Goal: Transaction & Acquisition: Book appointment/travel/reservation

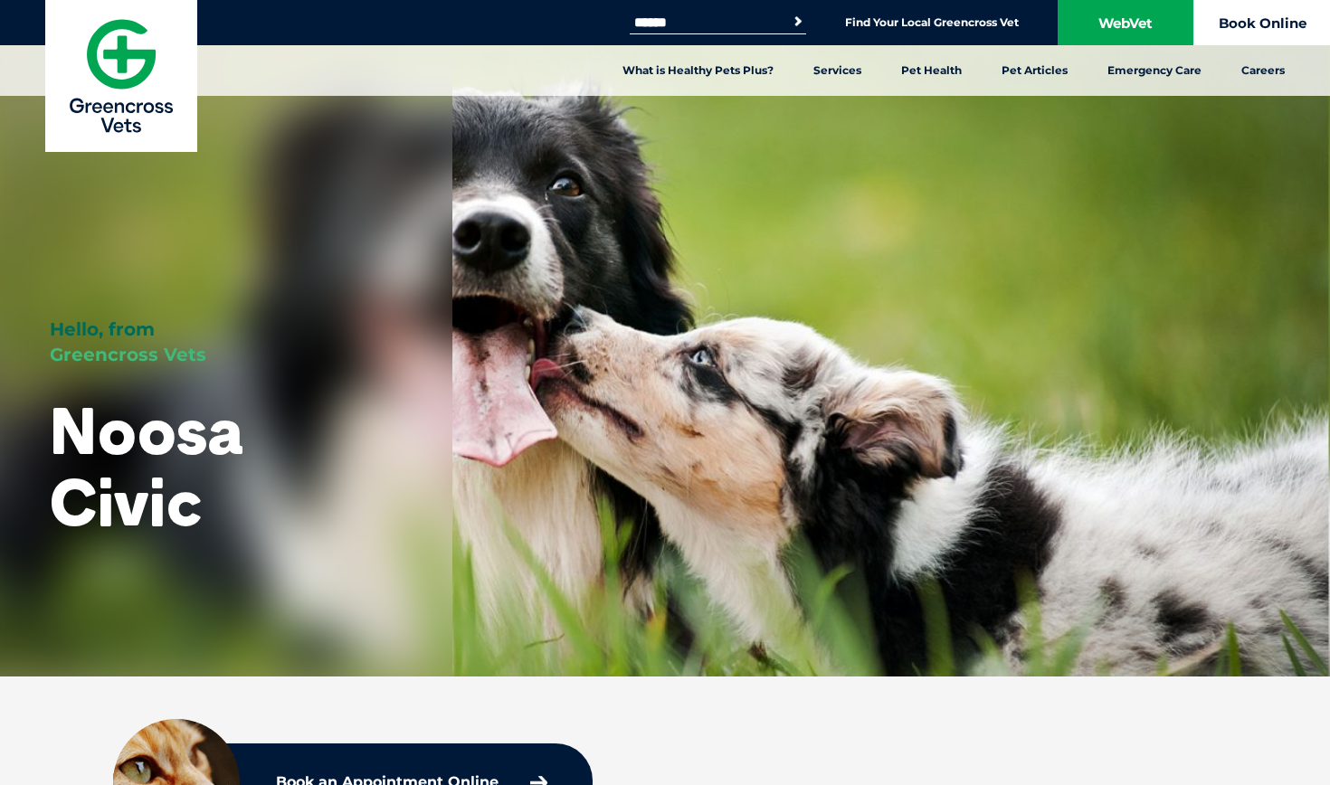
click at [1275, 22] on link "Book Online" at bounding box center [1262, 22] width 136 height 45
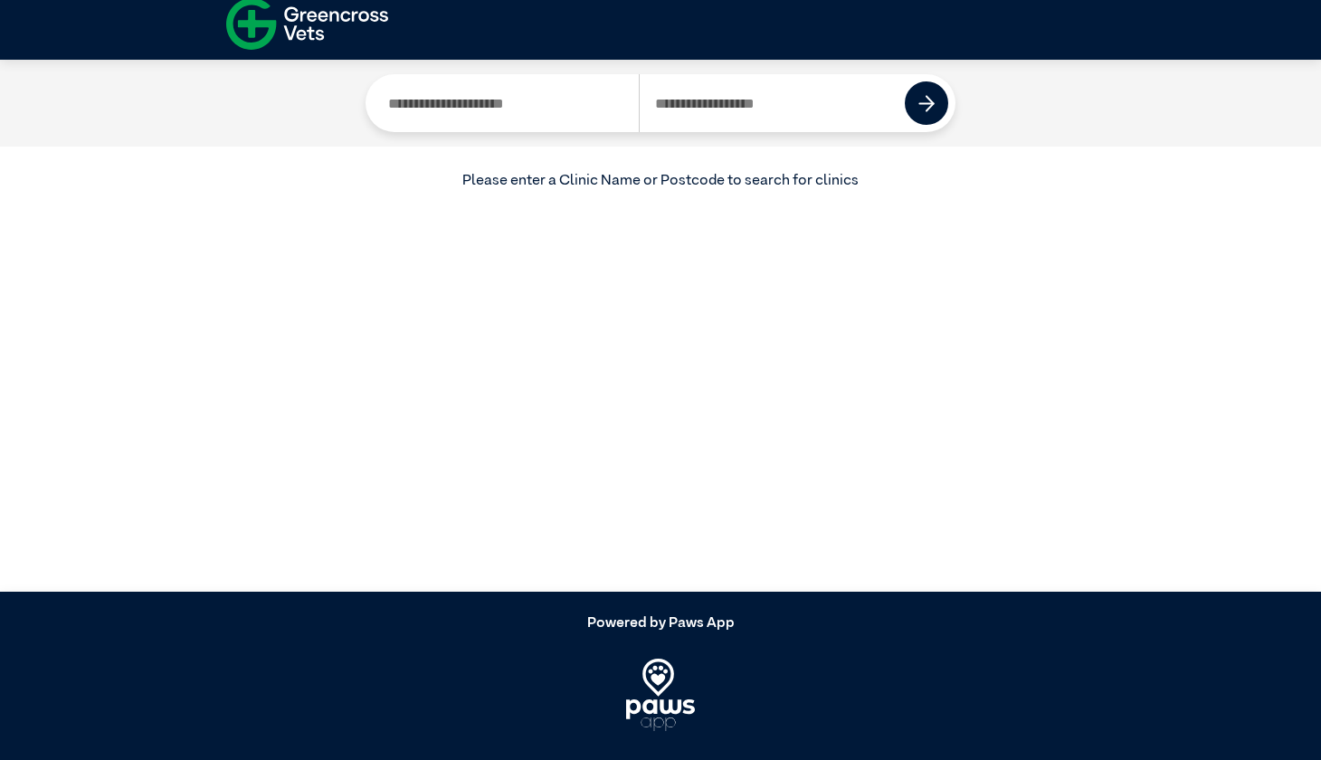
scroll to position [14, 0]
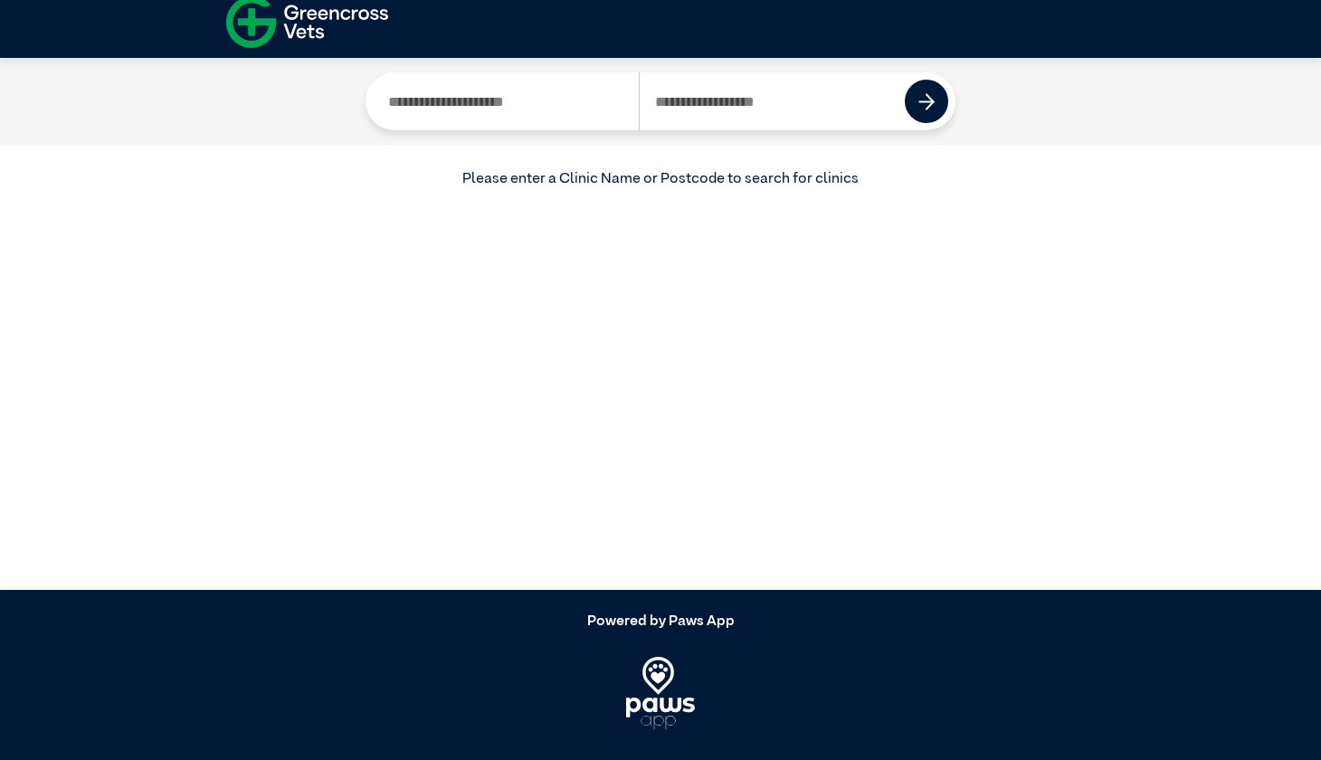
click at [790, 104] on input "Search by Postcode" at bounding box center [772, 101] width 267 height 58
type input "****"
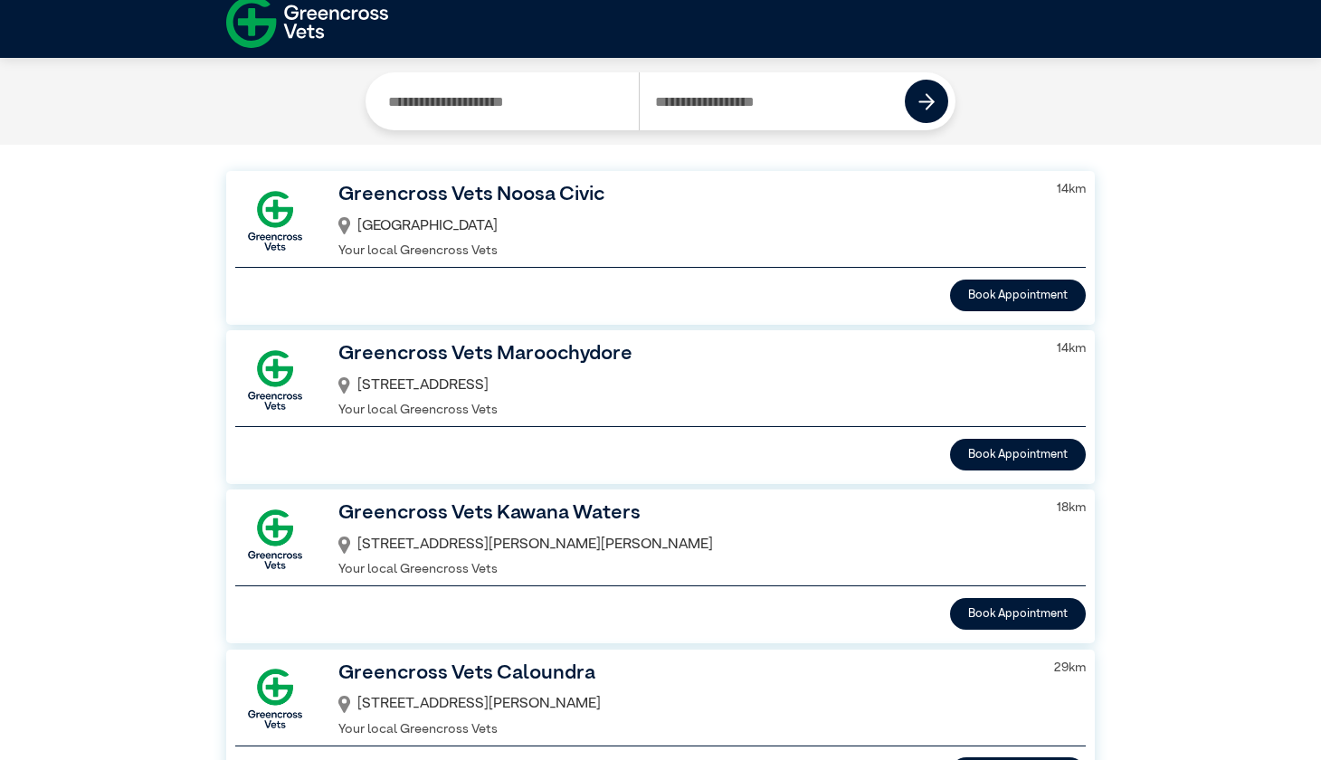
click at [583, 202] on h3 "Greencross Vets Noosa Civic" at bounding box center [686, 195] width 696 height 31
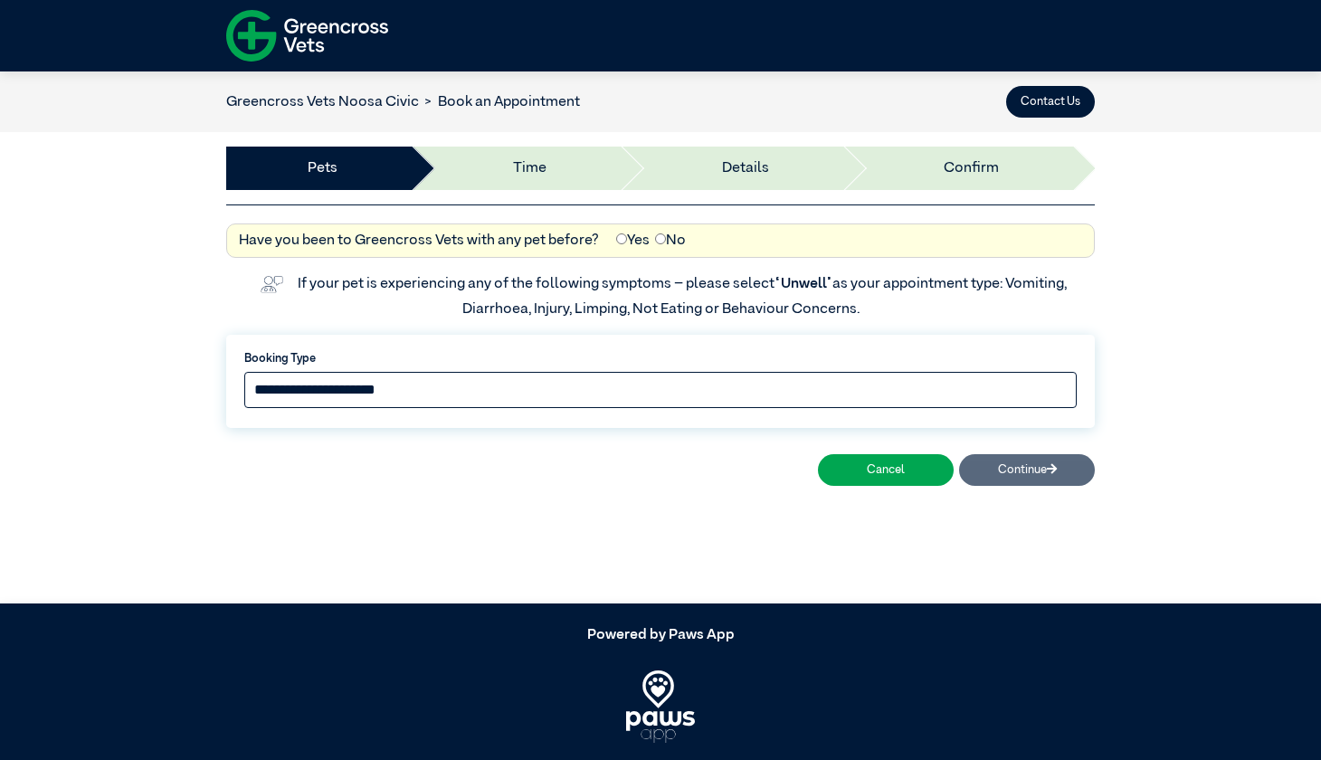
select select "*****"
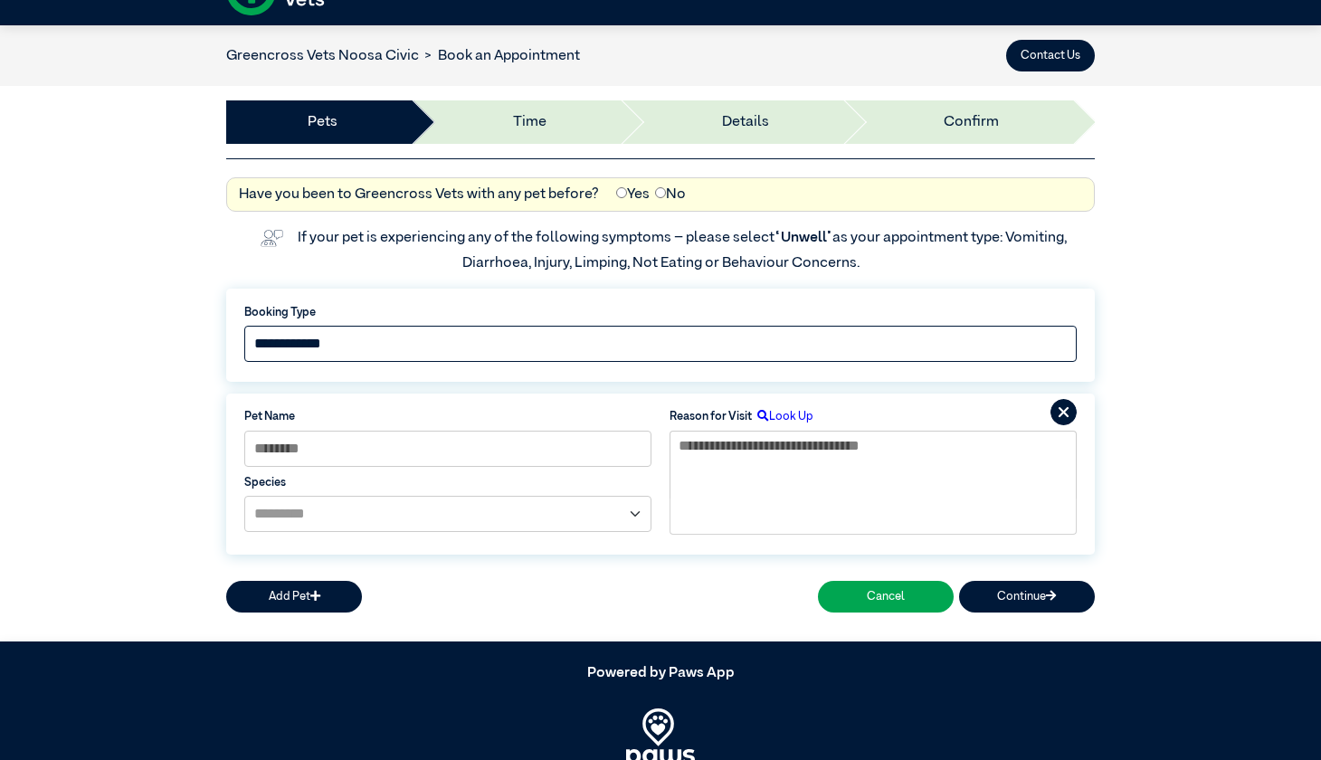
scroll to position [121, 0]
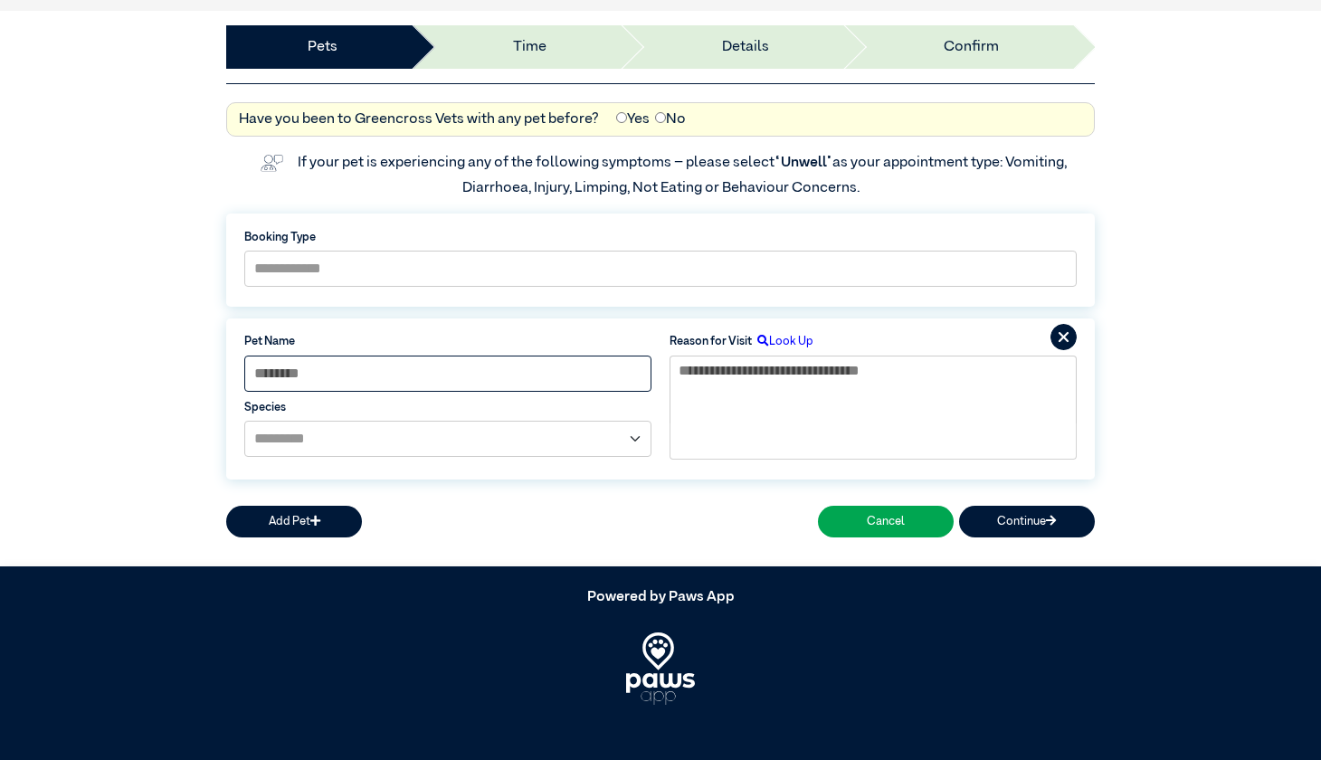
click at [407, 377] on input at bounding box center [447, 374] width 407 height 36
type input "****"
select select "*****"
click at [796, 375] on textarea at bounding box center [872, 390] width 407 height 69
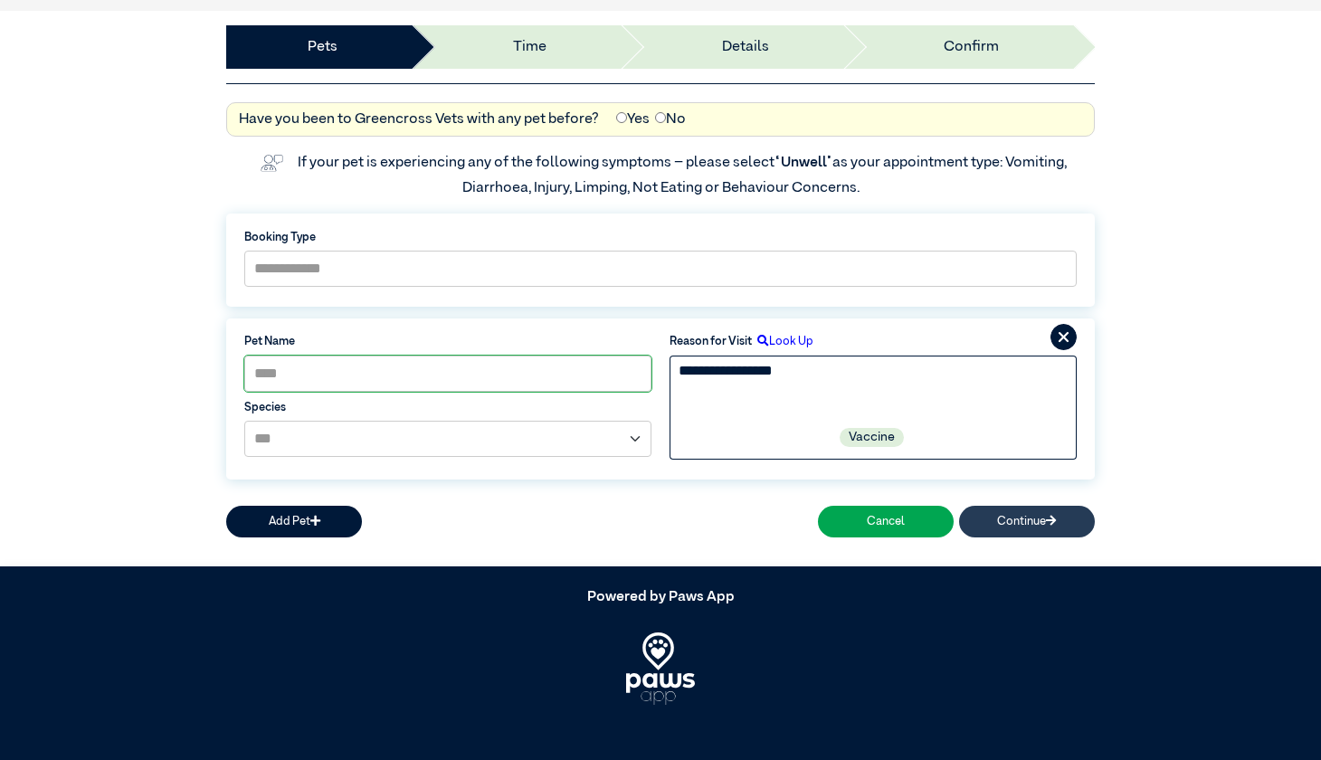
type textarea "**********"
click at [1038, 516] on button "Continue" at bounding box center [1027, 522] width 136 height 32
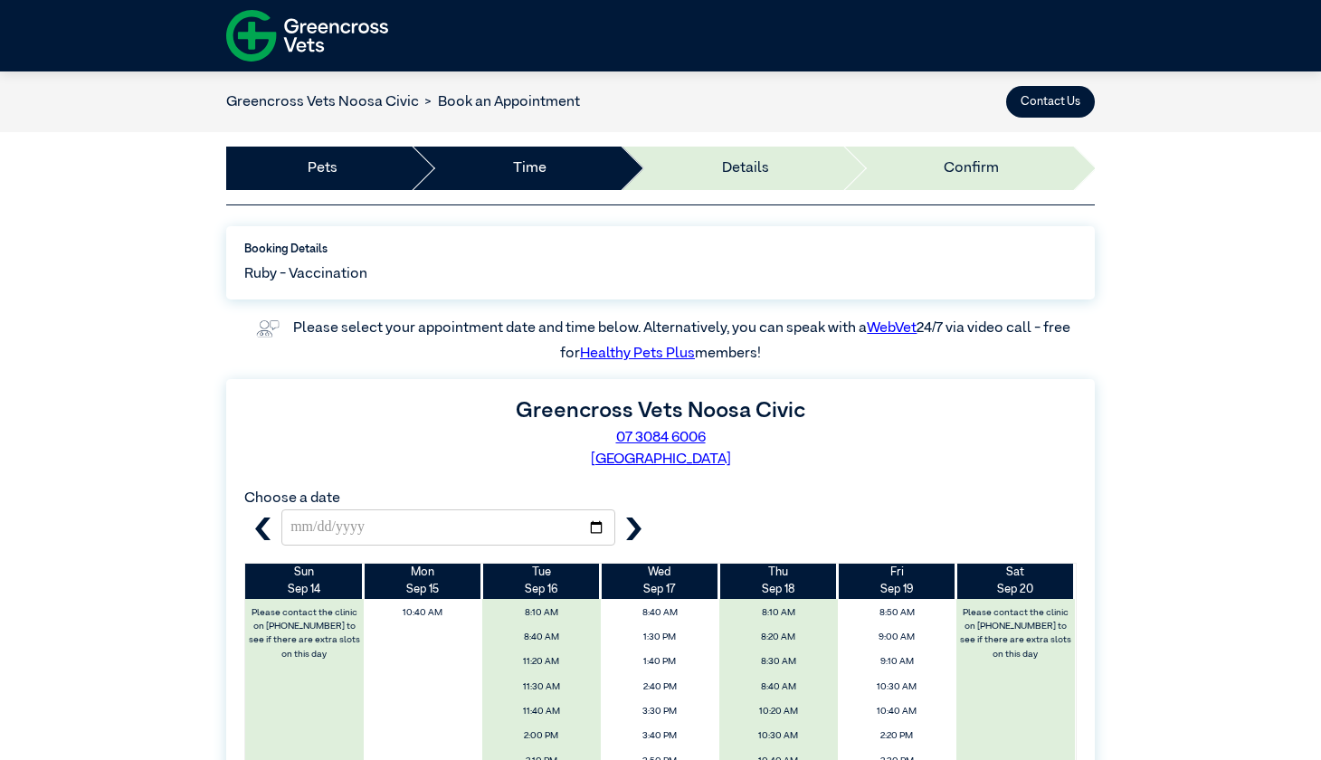
scroll to position [0, 0]
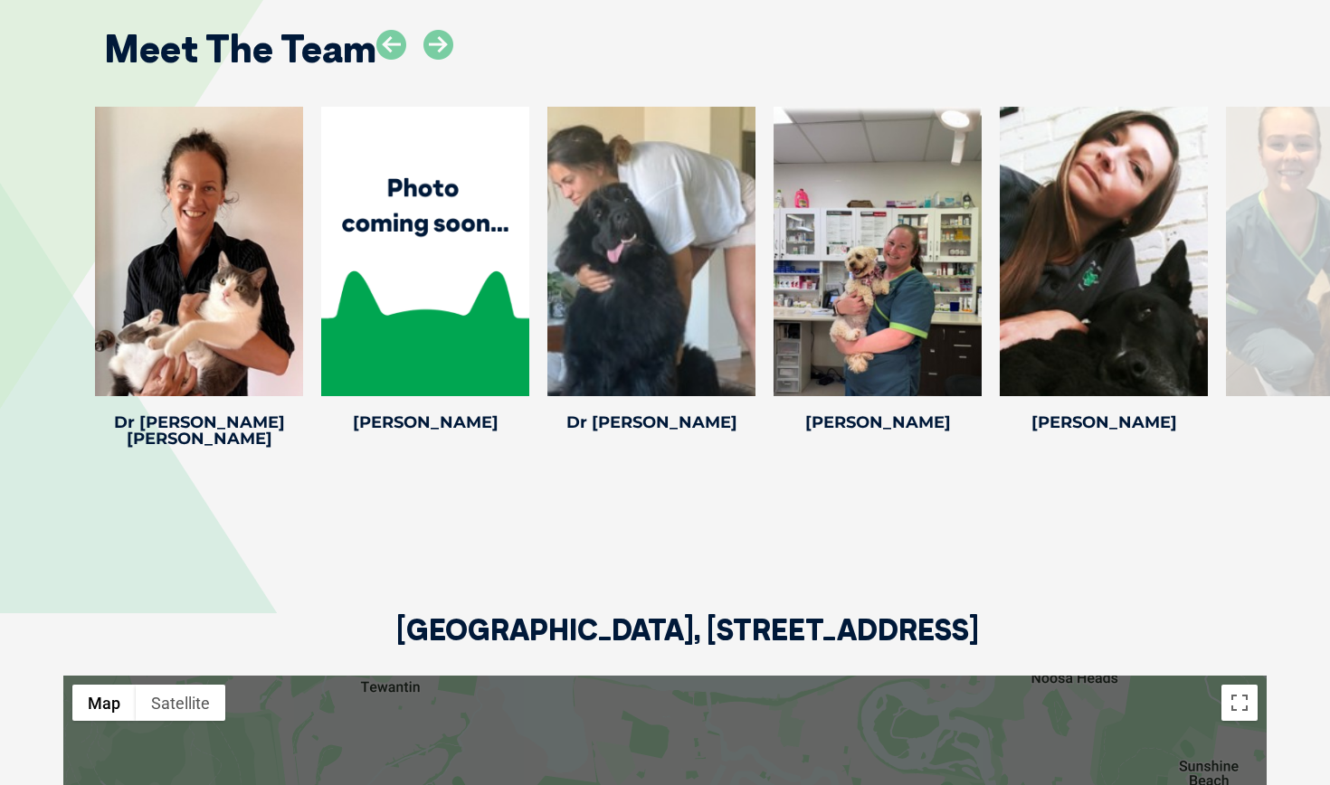
scroll to position [2918, 0]
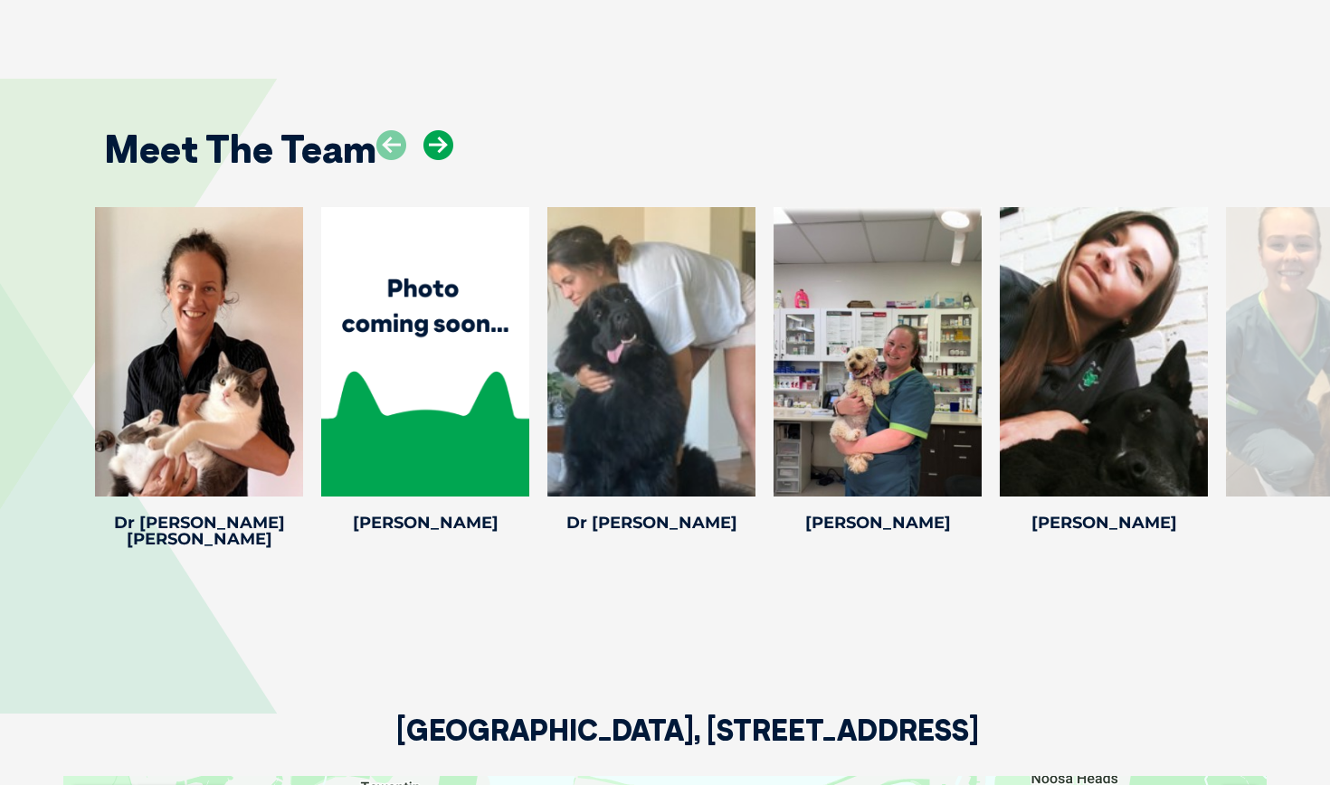
click at [441, 131] on icon at bounding box center [438, 145] width 30 height 30
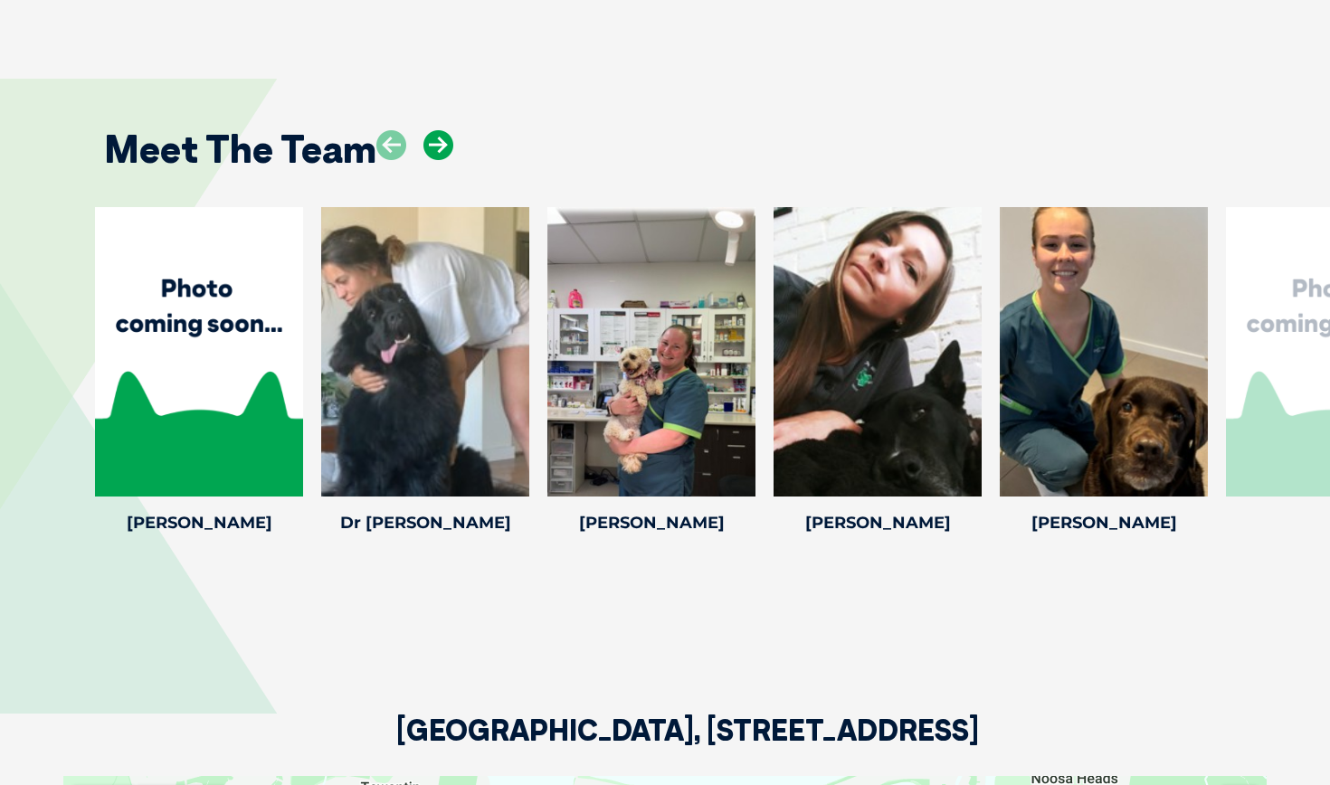
click at [441, 131] on icon at bounding box center [438, 145] width 30 height 30
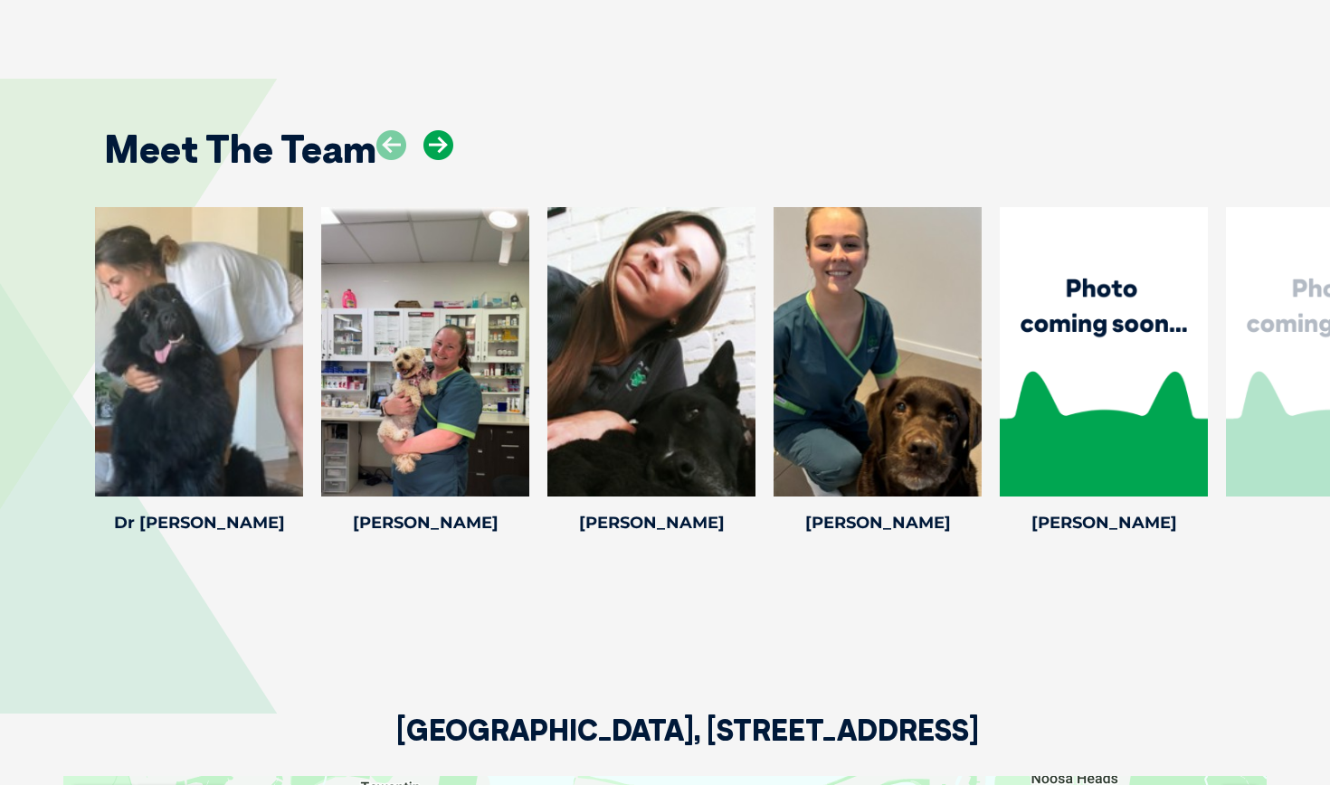
click at [441, 131] on icon at bounding box center [438, 145] width 30 height 30
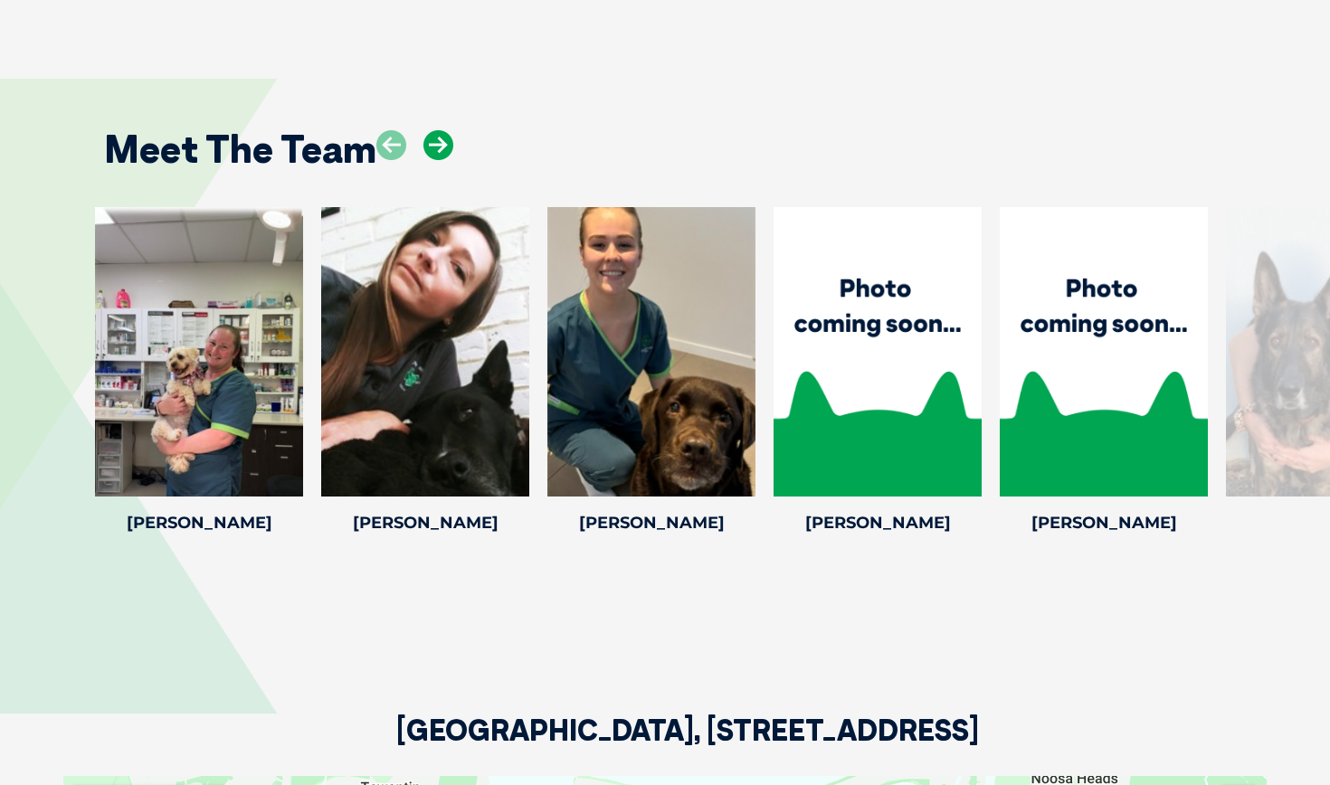
click at [441, 131] on icon at bounding box center [438, 145] width 30 height 30
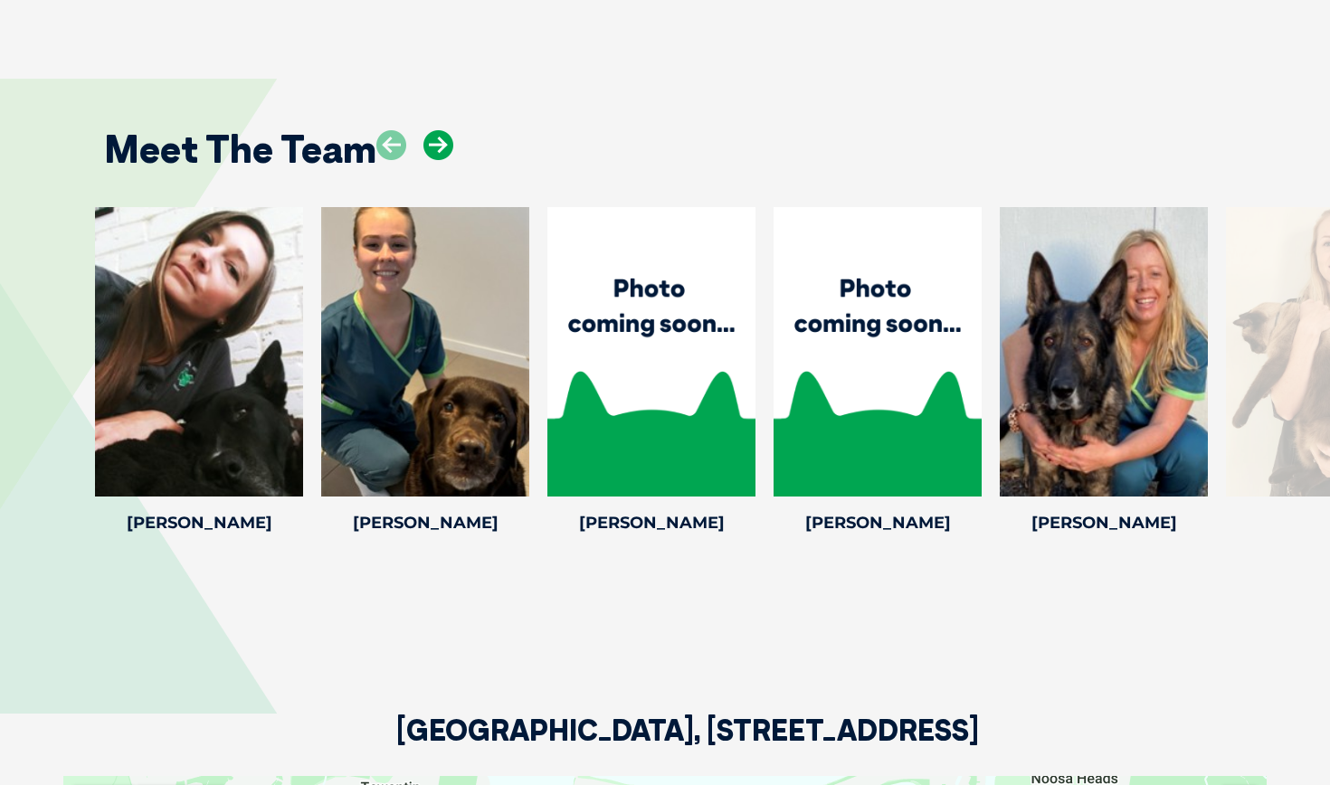
click at [441, 131] on icon at bounding box center [438, 145] width 30 height 30
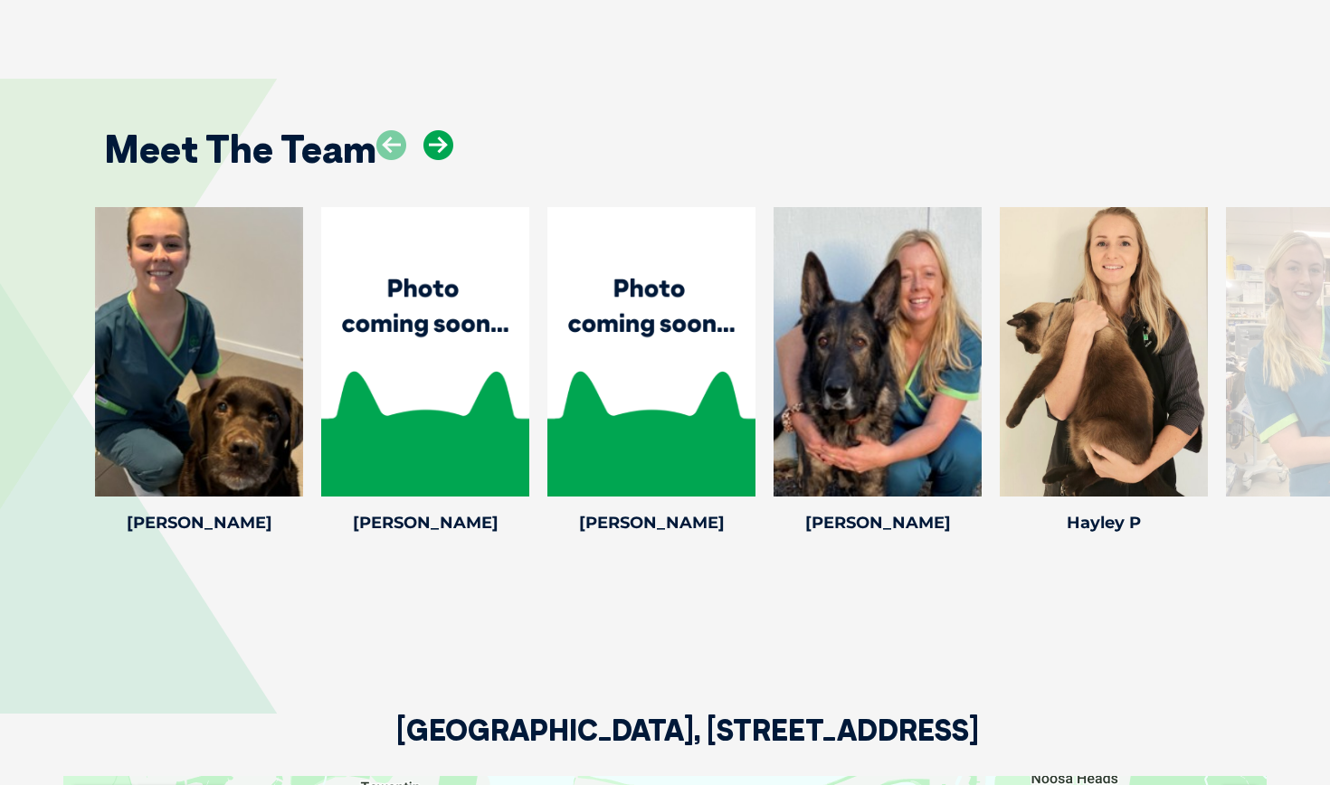
click at [441, 131] on icon at bounding box center [438, 145] width 30 height 30
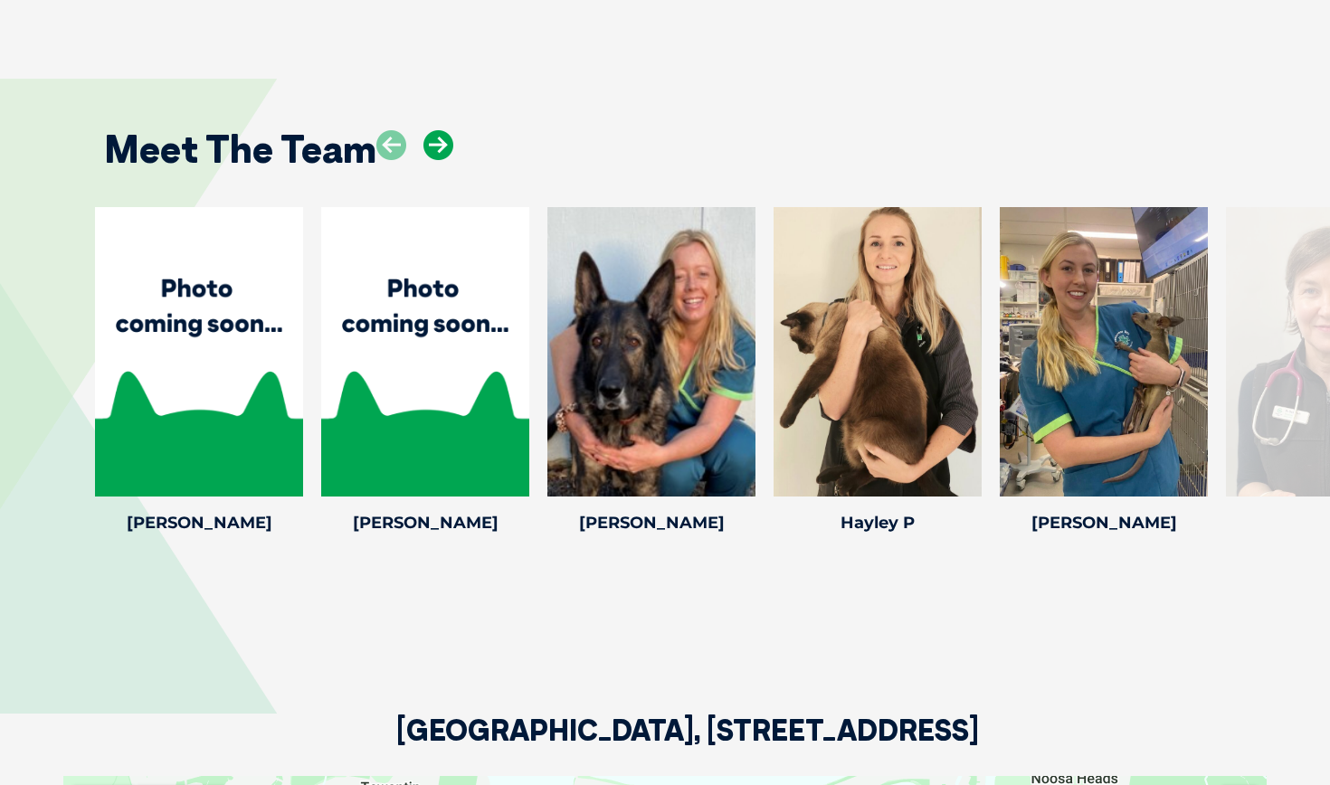
click at [441, 131] on icon at bounding box center [438, 145] width 30 height 30
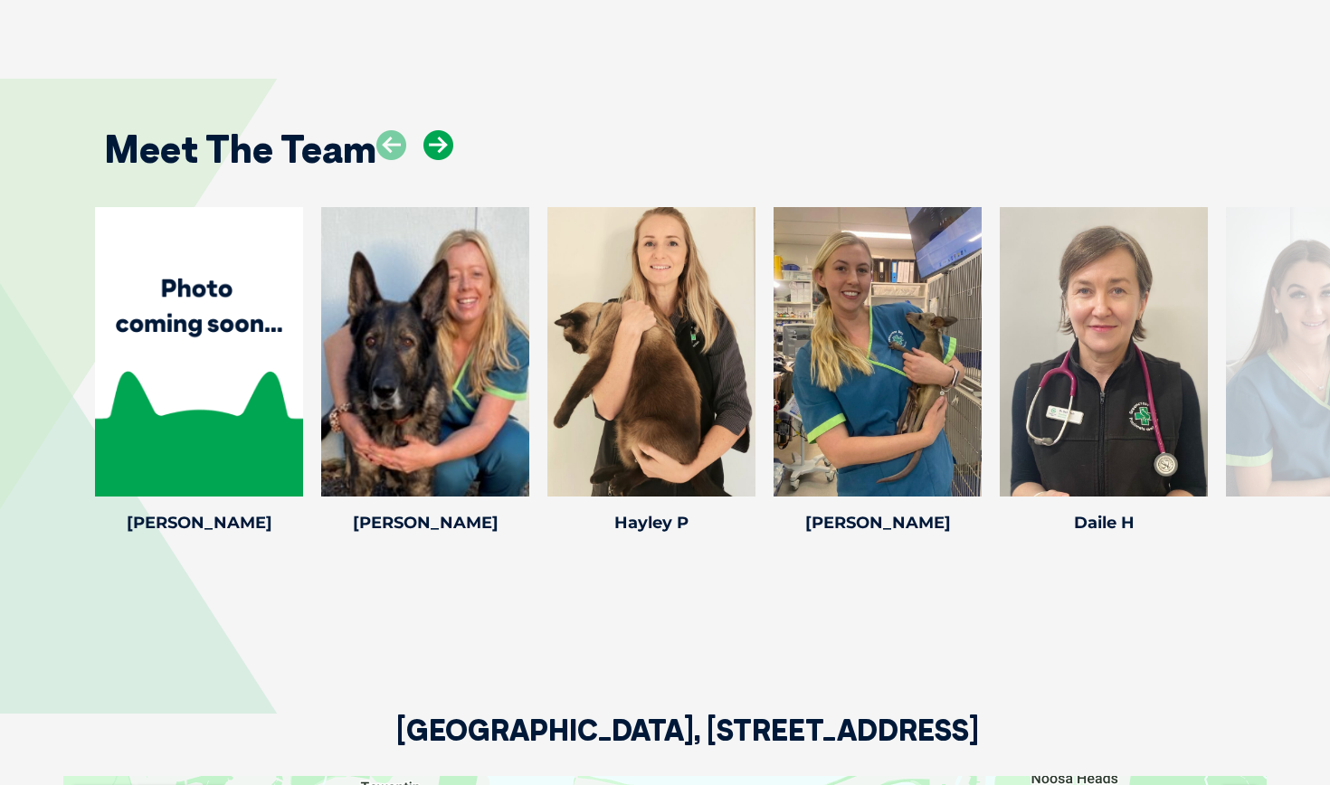
click at [441, 131] on icon at bounding box center [438, 145] width 30 height 30
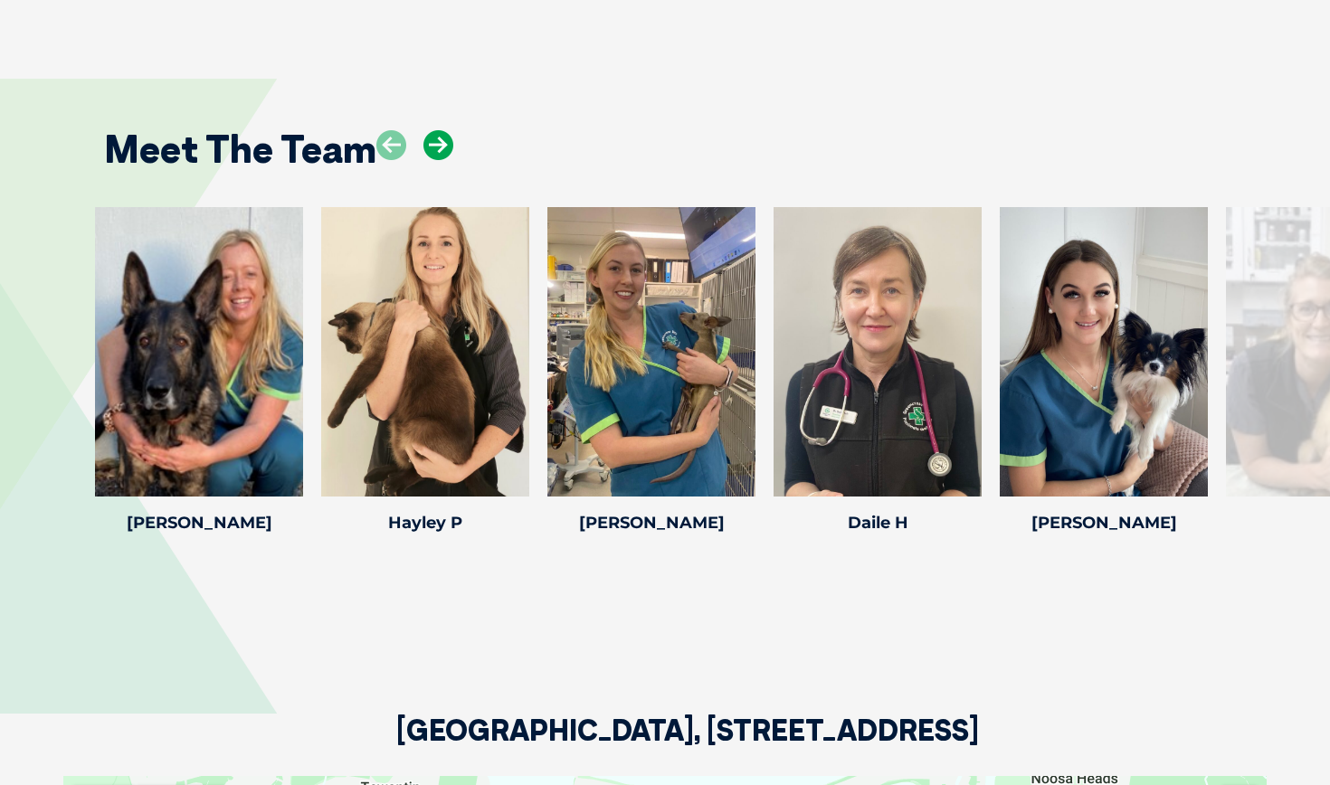
click at [441, 131] on icon at bounding box center [438, 145] width 30 height 30
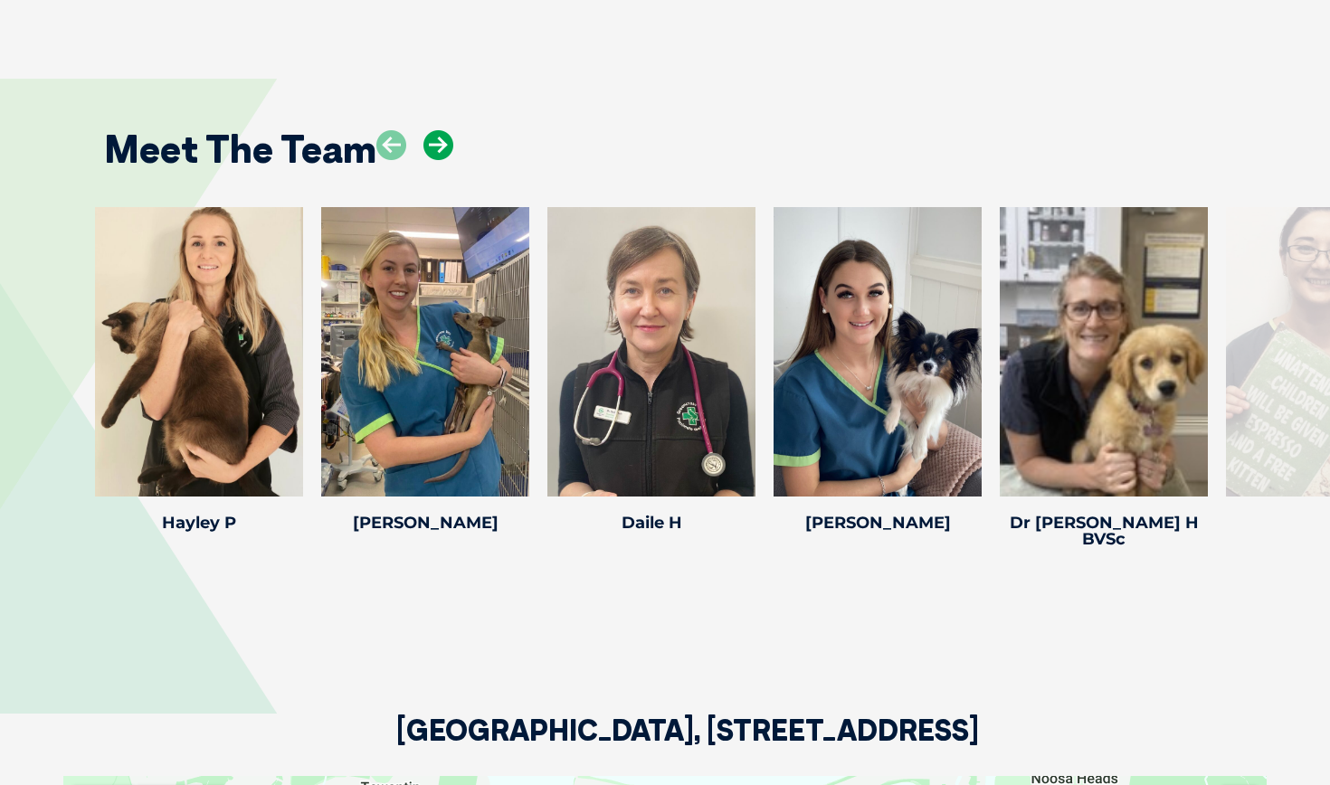
click at [441, 131] on icon at bounding box center [438, 145] width 30 height 30
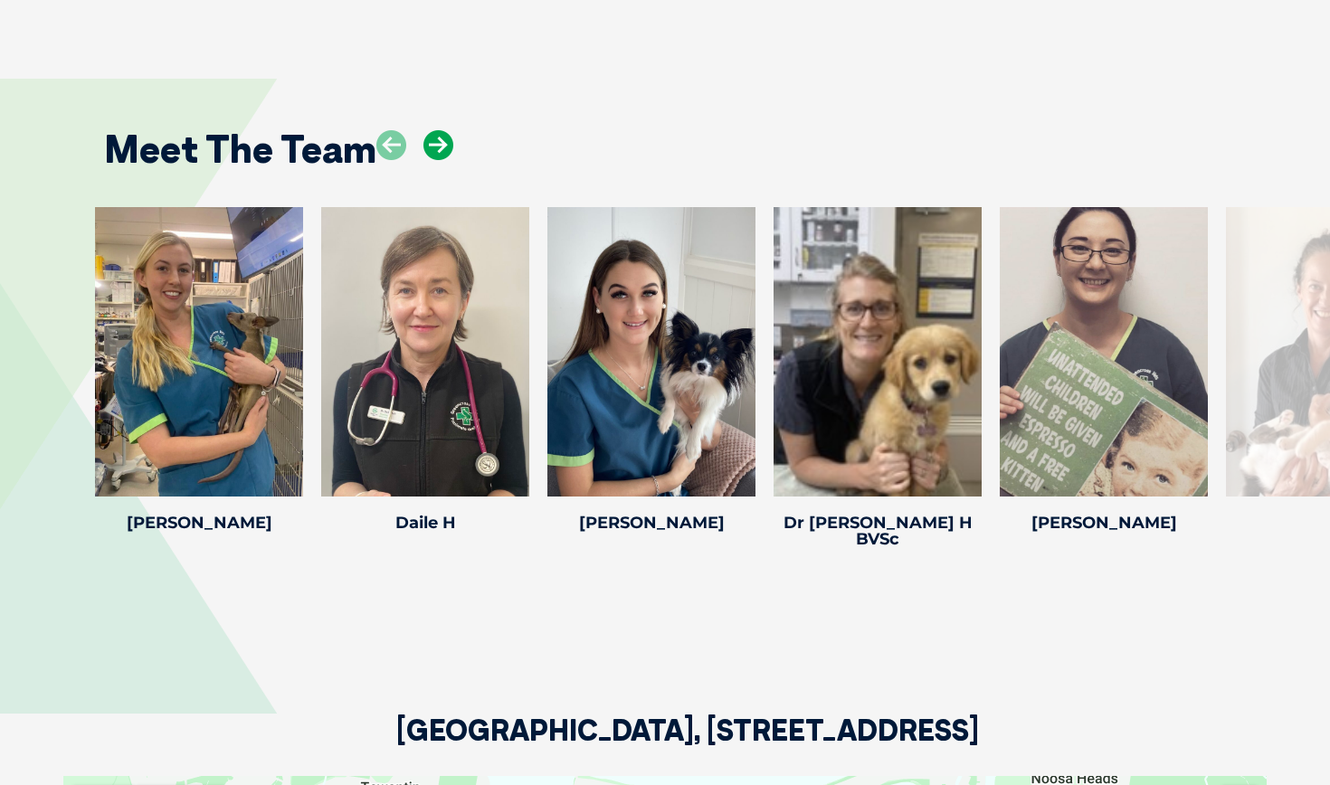
click at [441, 131] on icon at bounding box center [438, 145] width 30 height 30
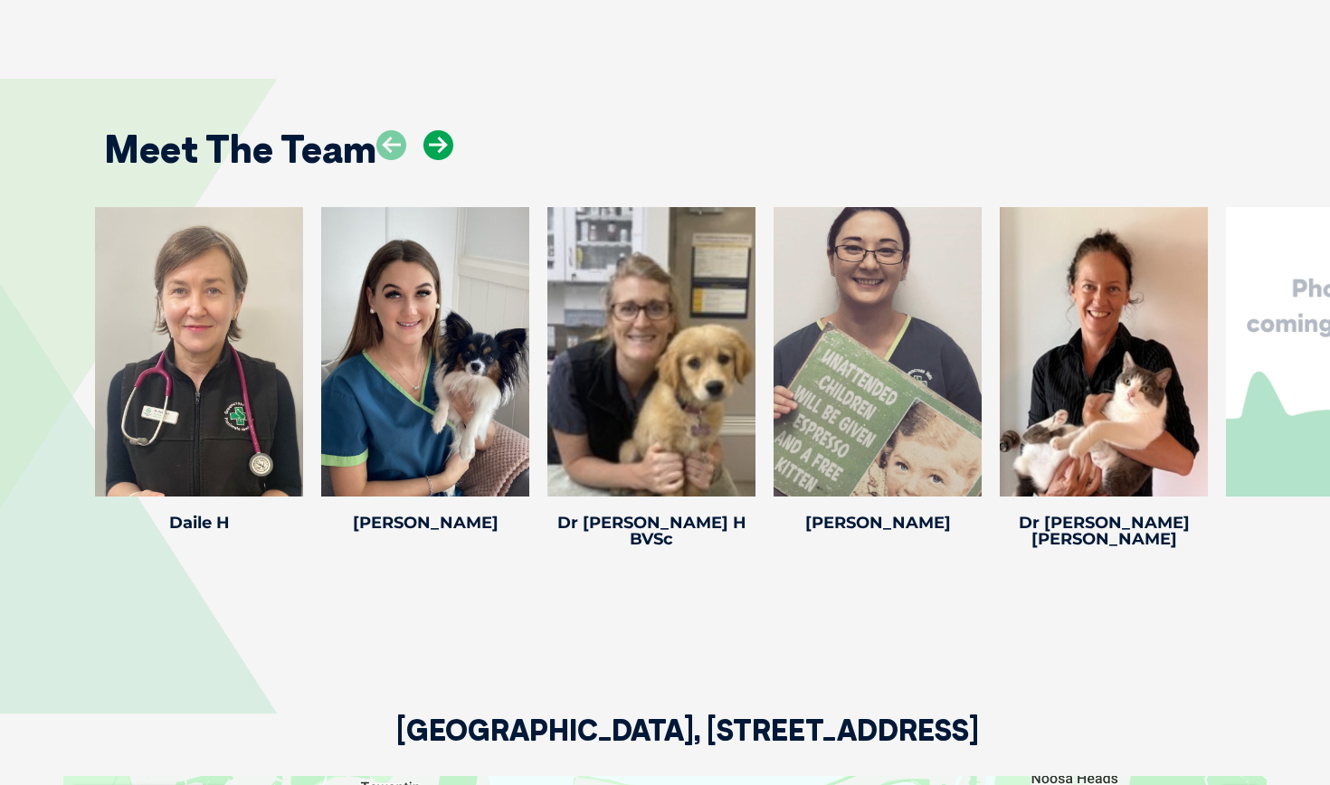
click at [441, 131] on icon at bounding box center [438, 145] width 30 height 30
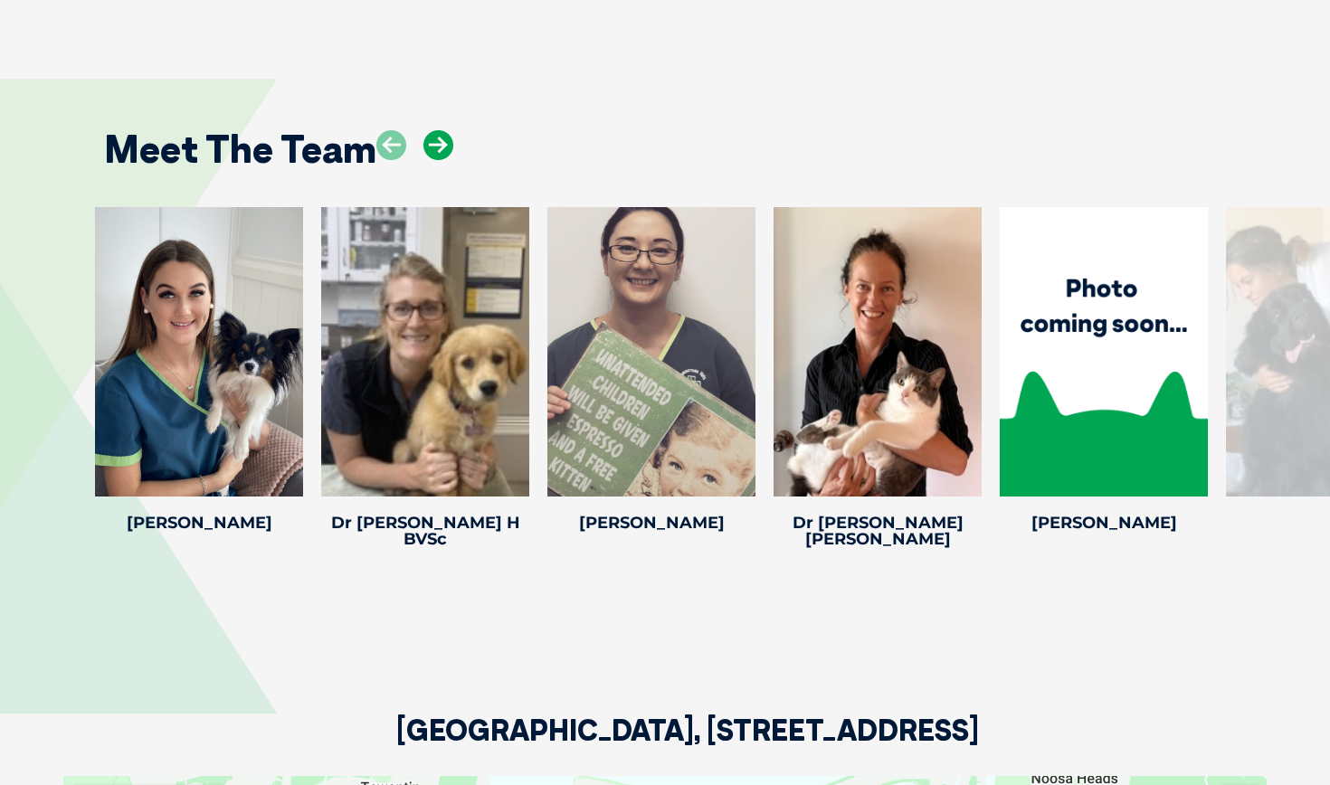
click at [441, 131] on icon at bounding box center [438, 145] width 30 height 30
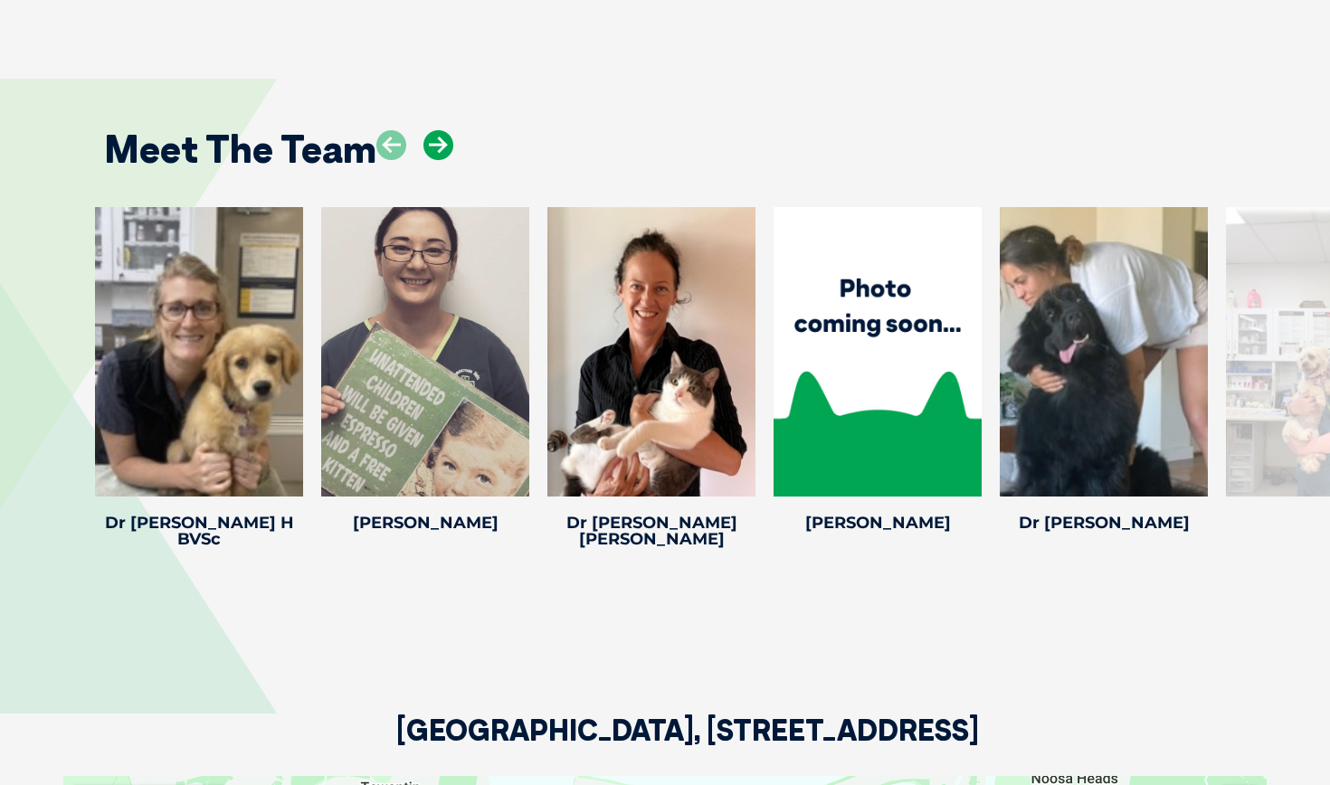
click at [441, 131] on icon at bounding box center [438, 145] width 30 height 30
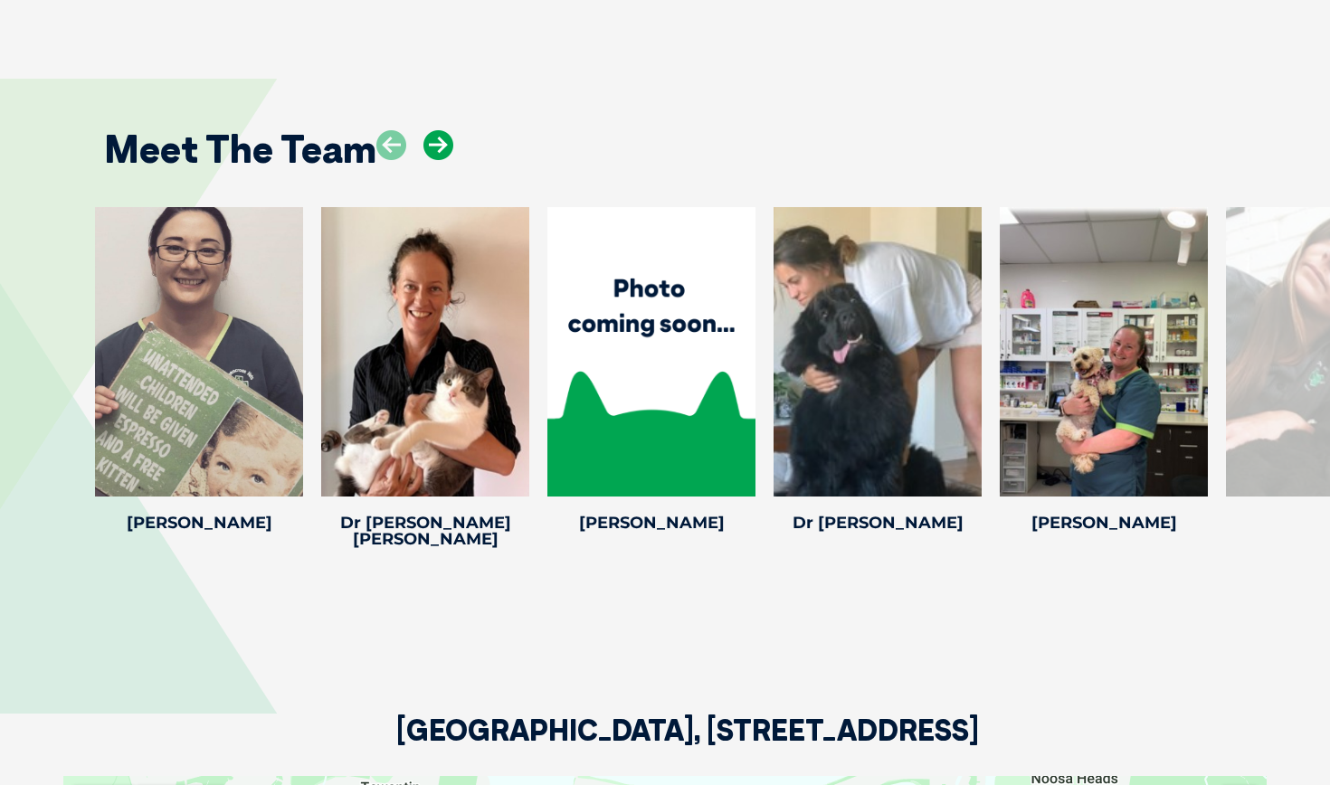
click at [441, 131] on icon at bounding box center [438, 145] width 30 height 30
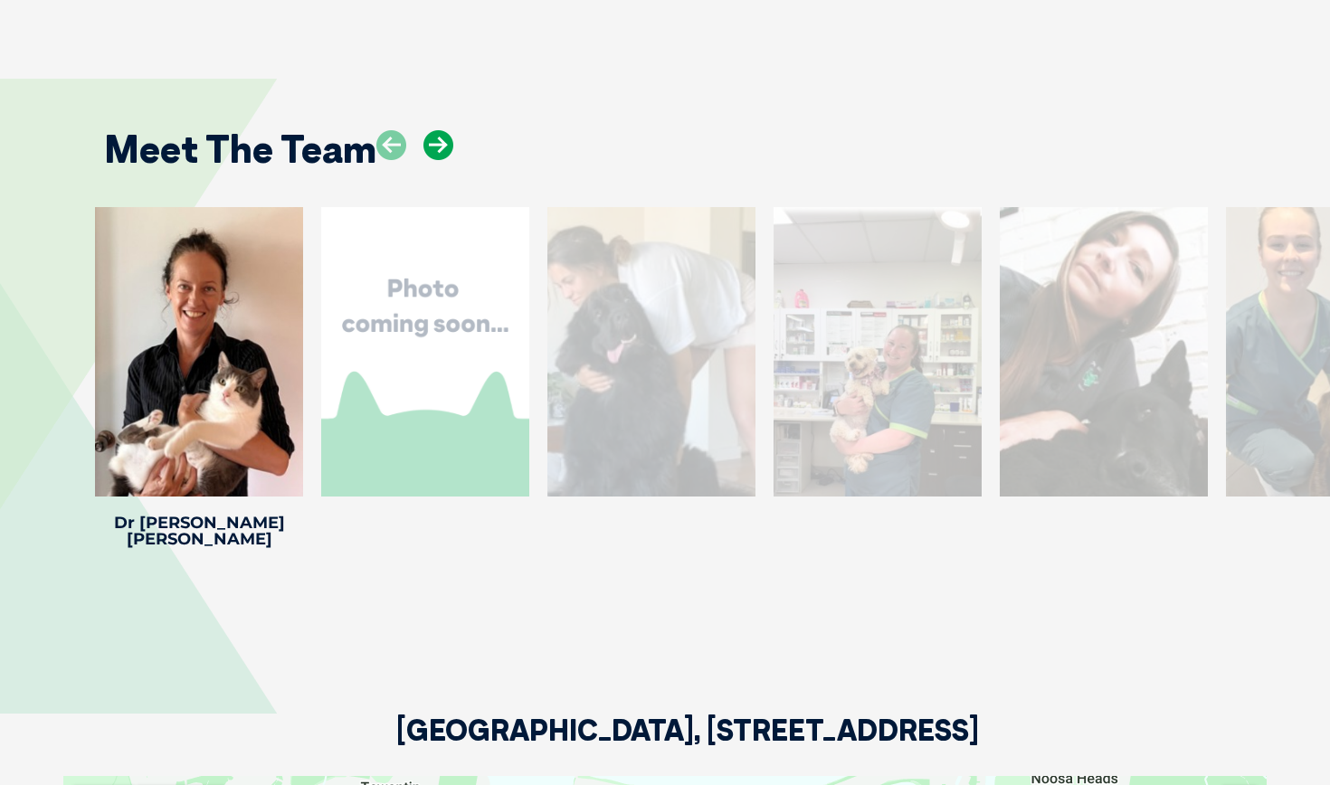
click at [441, 131] on icon at bounding box center [438, 145] width 30 height 30
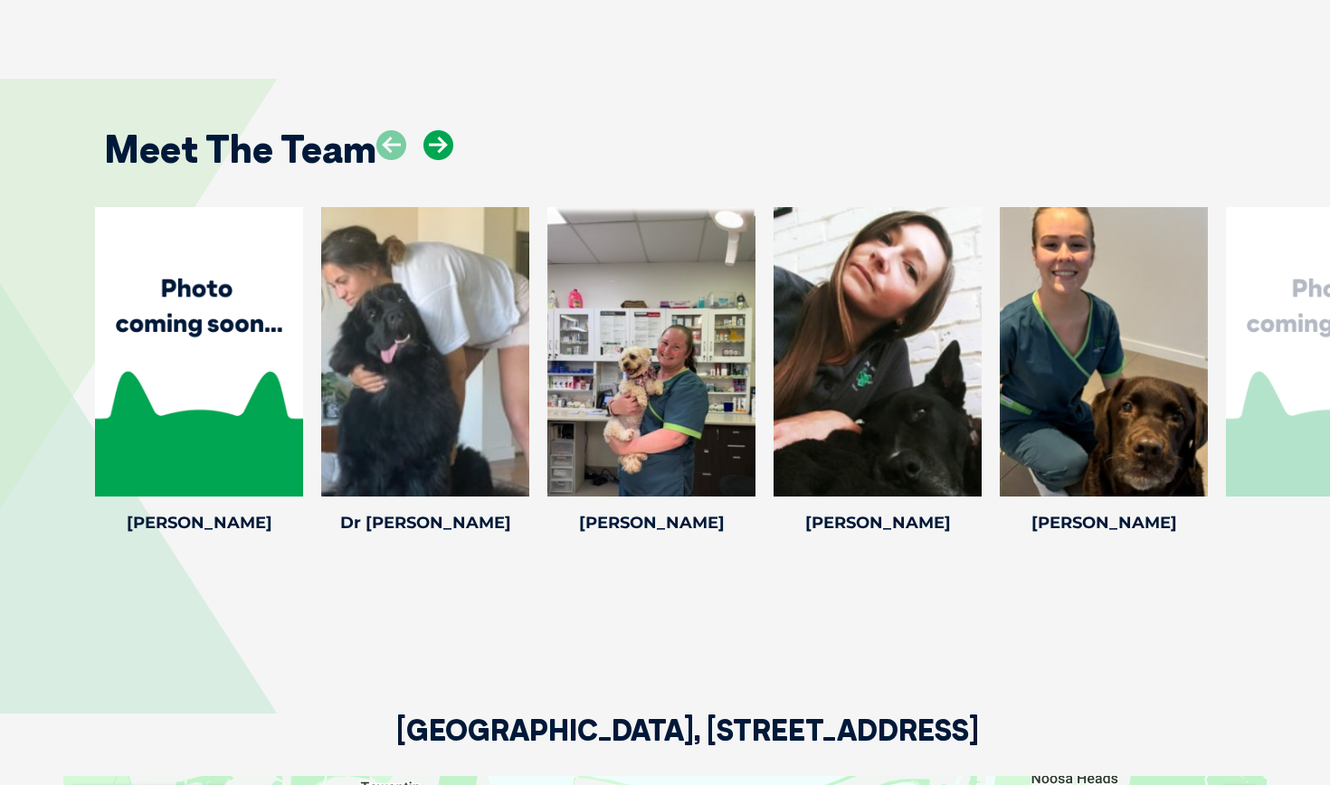
click at [441, 131] on icon at bounding box center [438, 145] width 30 height 30
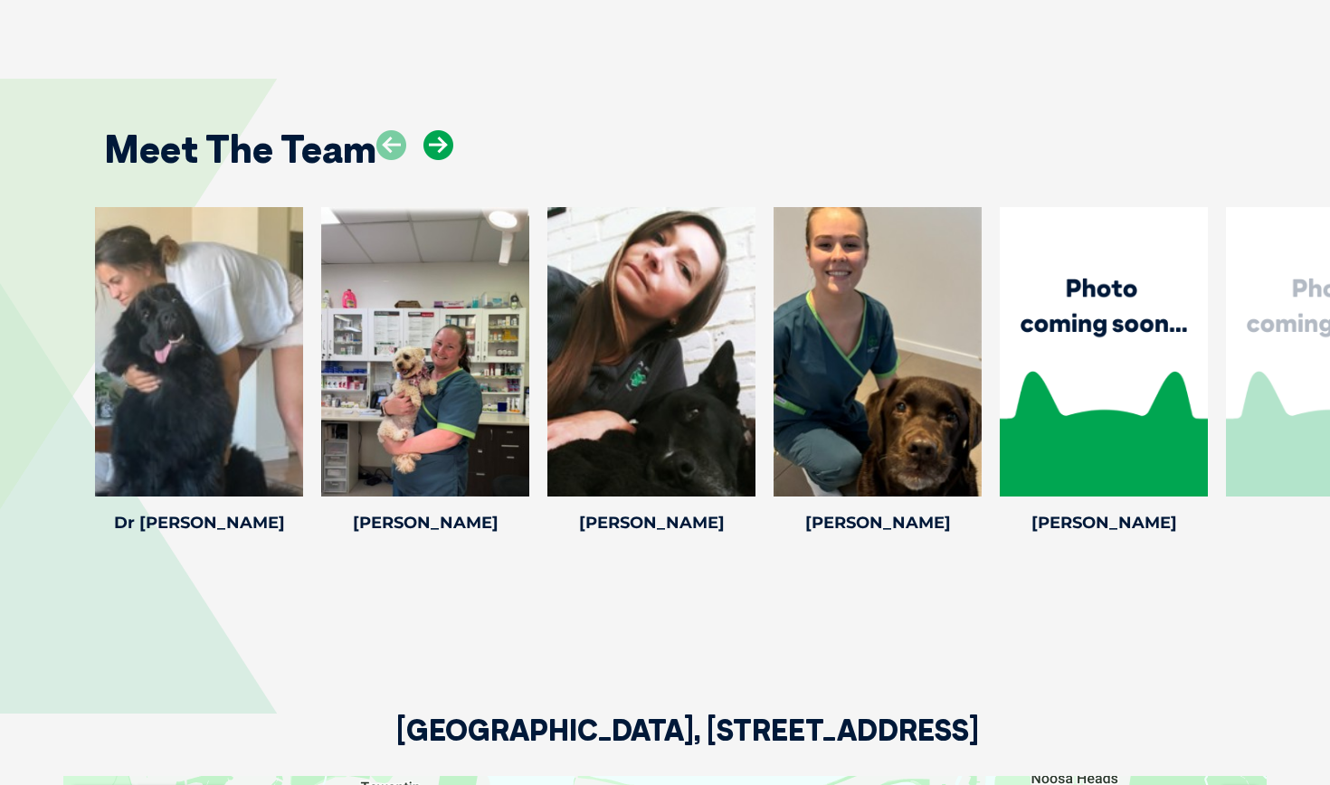
click at [441, 131] on icon at bounding box center [438, 145] width 30 height 30
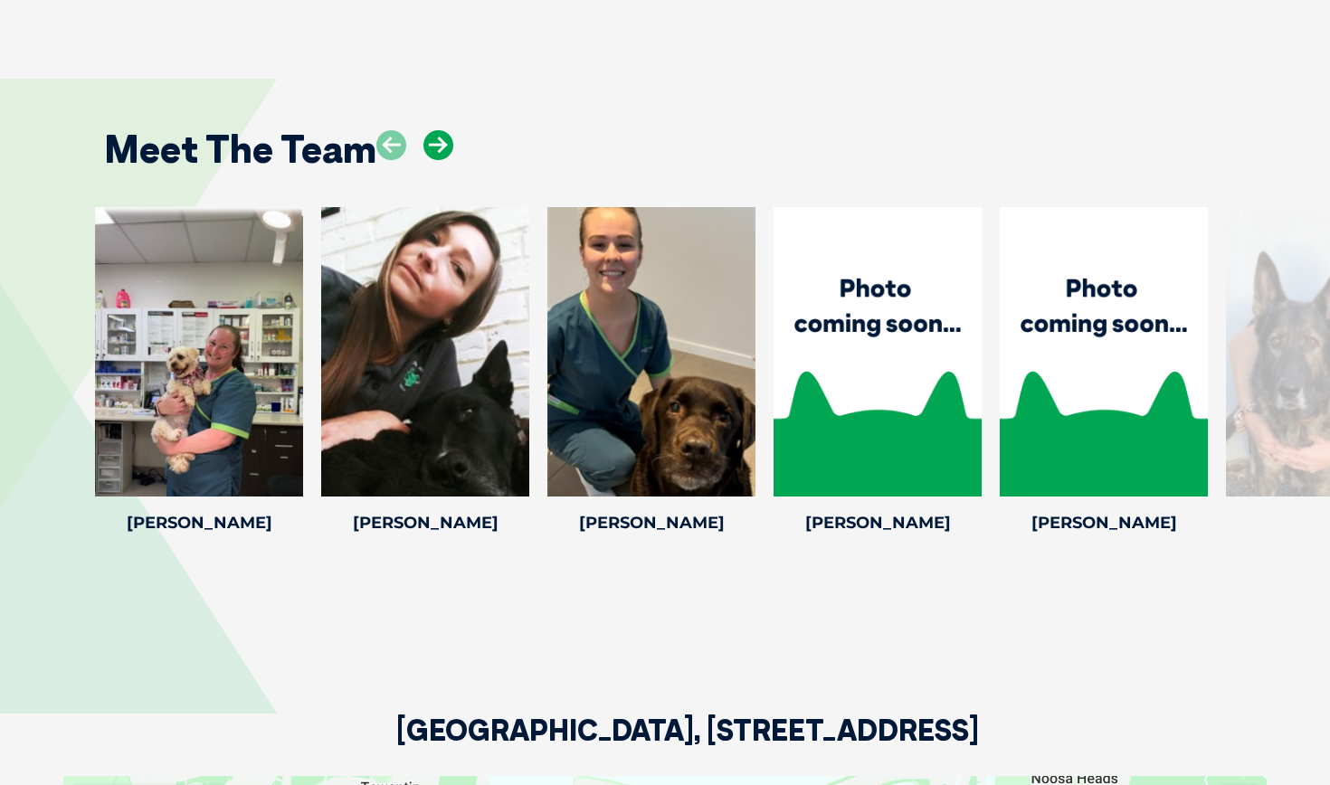
click at [441, 131] on icon at bounding box center [438, 145] width 30 height 30
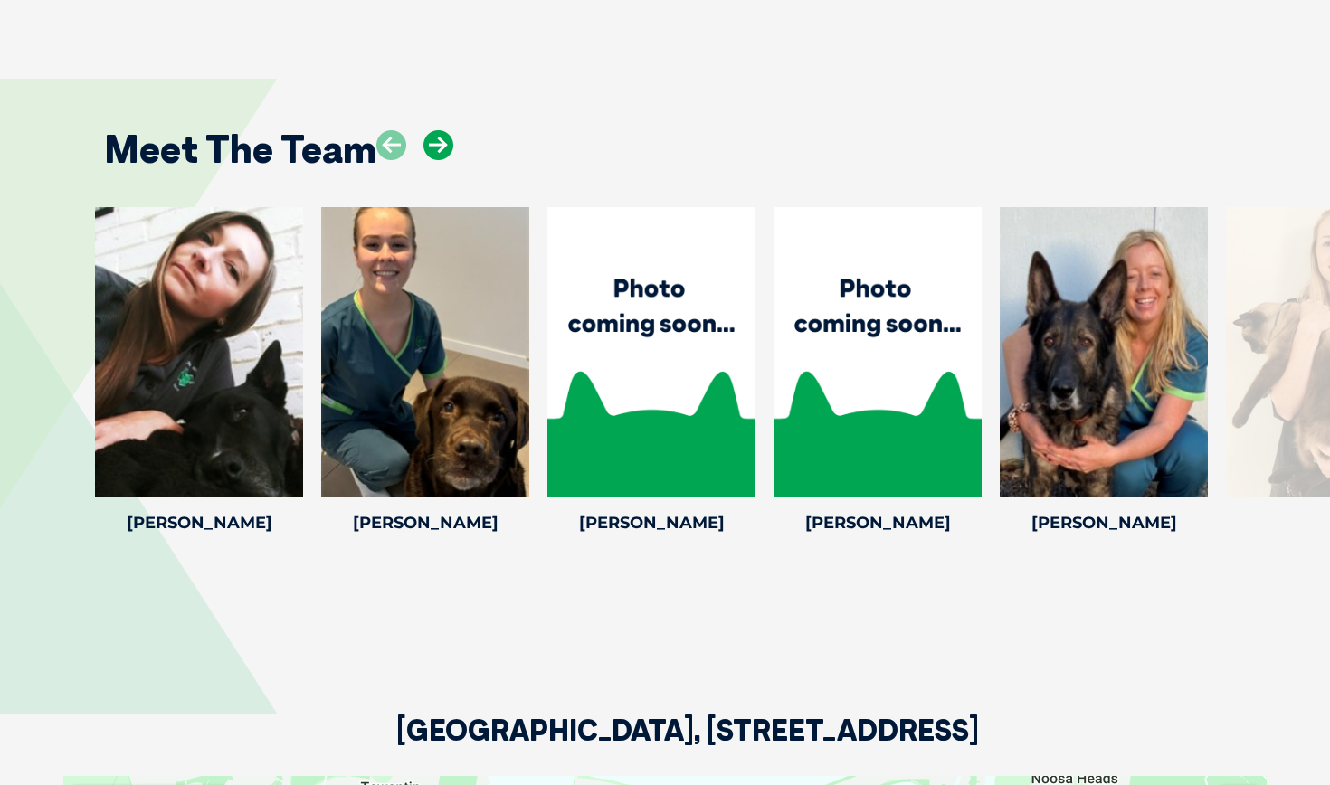
click at [441, 131] on icon at bounding box center [438, 145] width 30 height 30
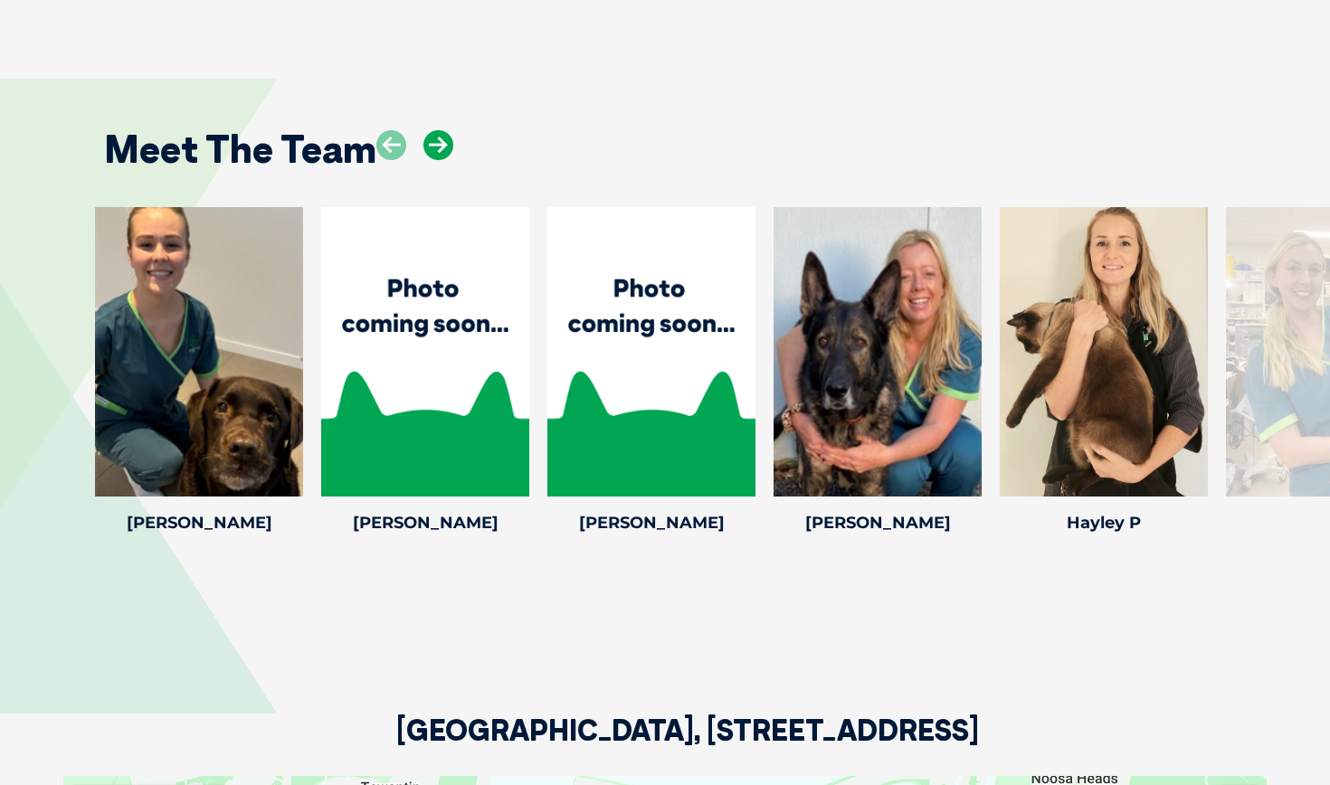
click at [441, 131] on icon at bounding box center [438, 145] width 30 height 30
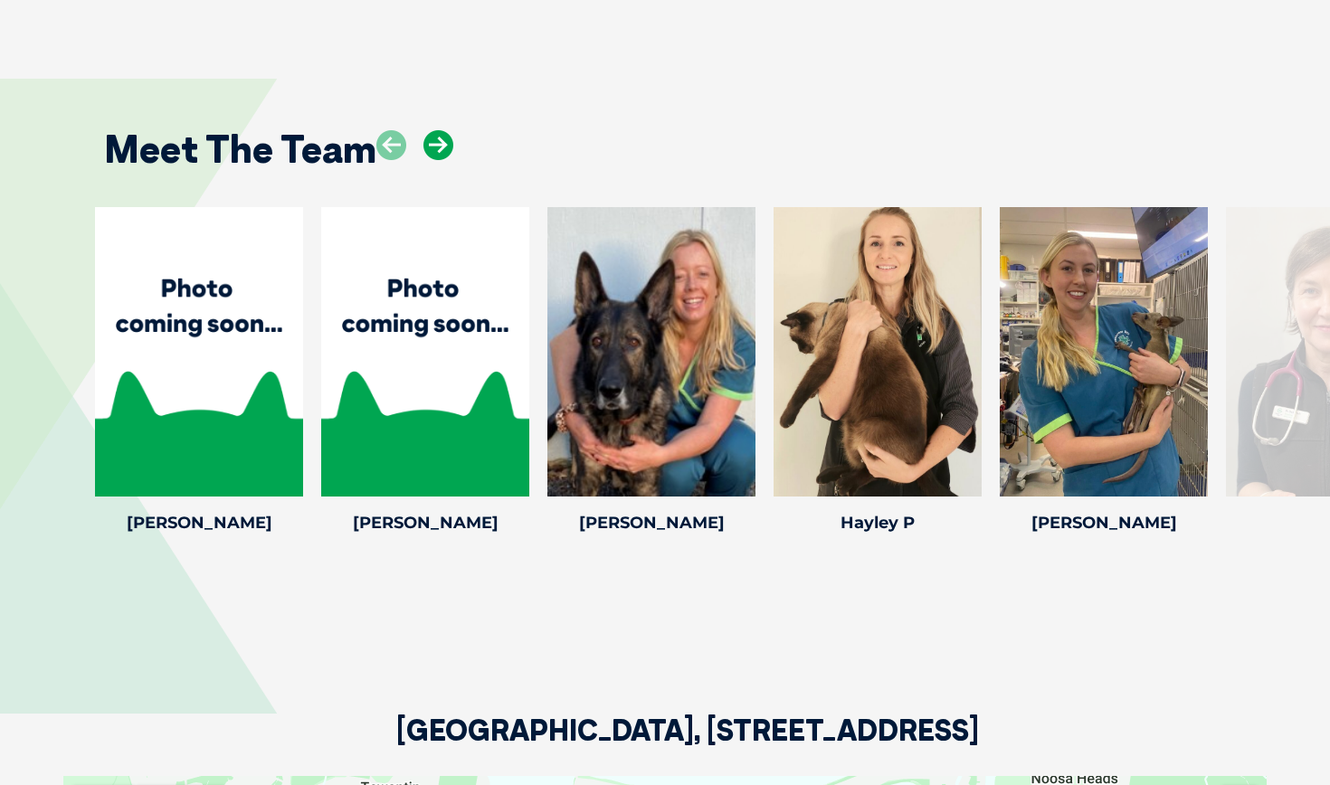
click at [441, 131] on icon at bounding box center [438, 145] width 30 height 30
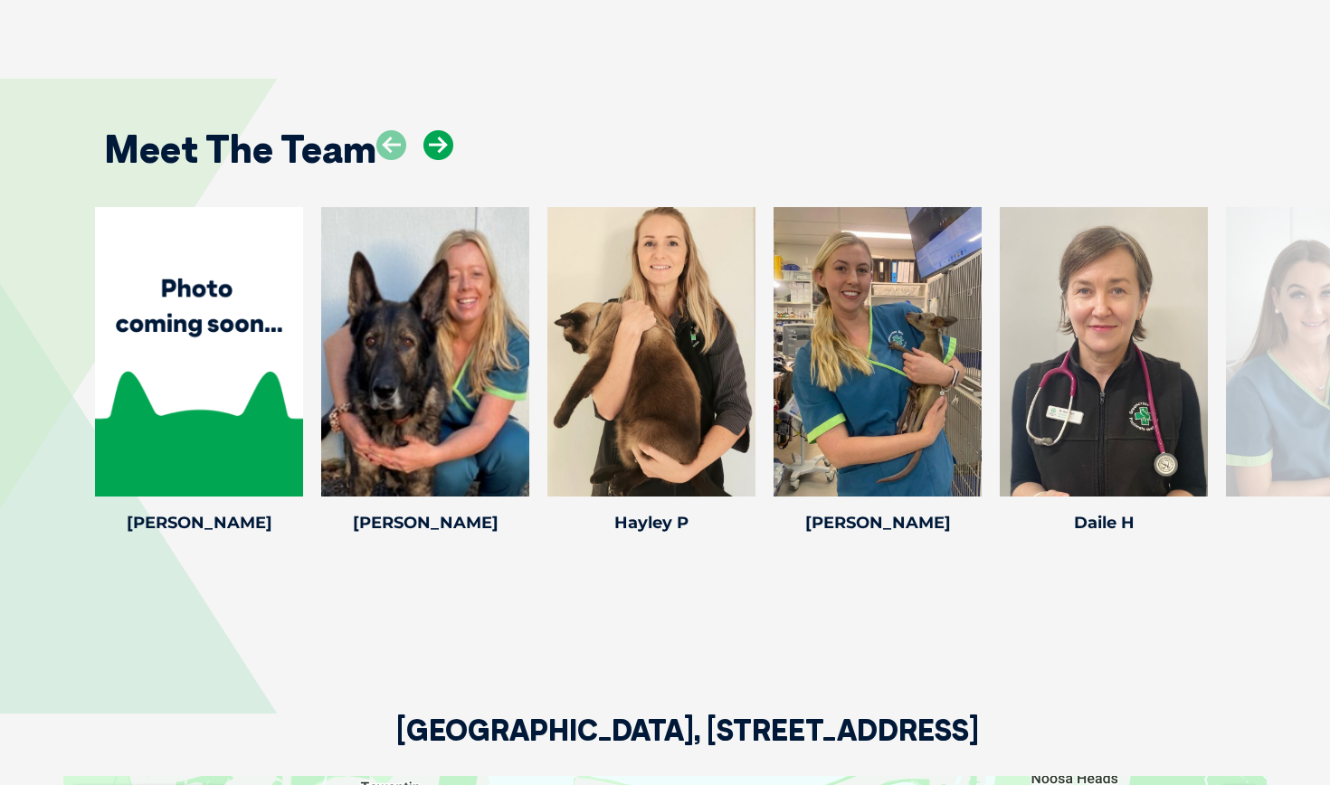
click at [441, 131] on icon at bounding box center [438, 145] width 30 height 30
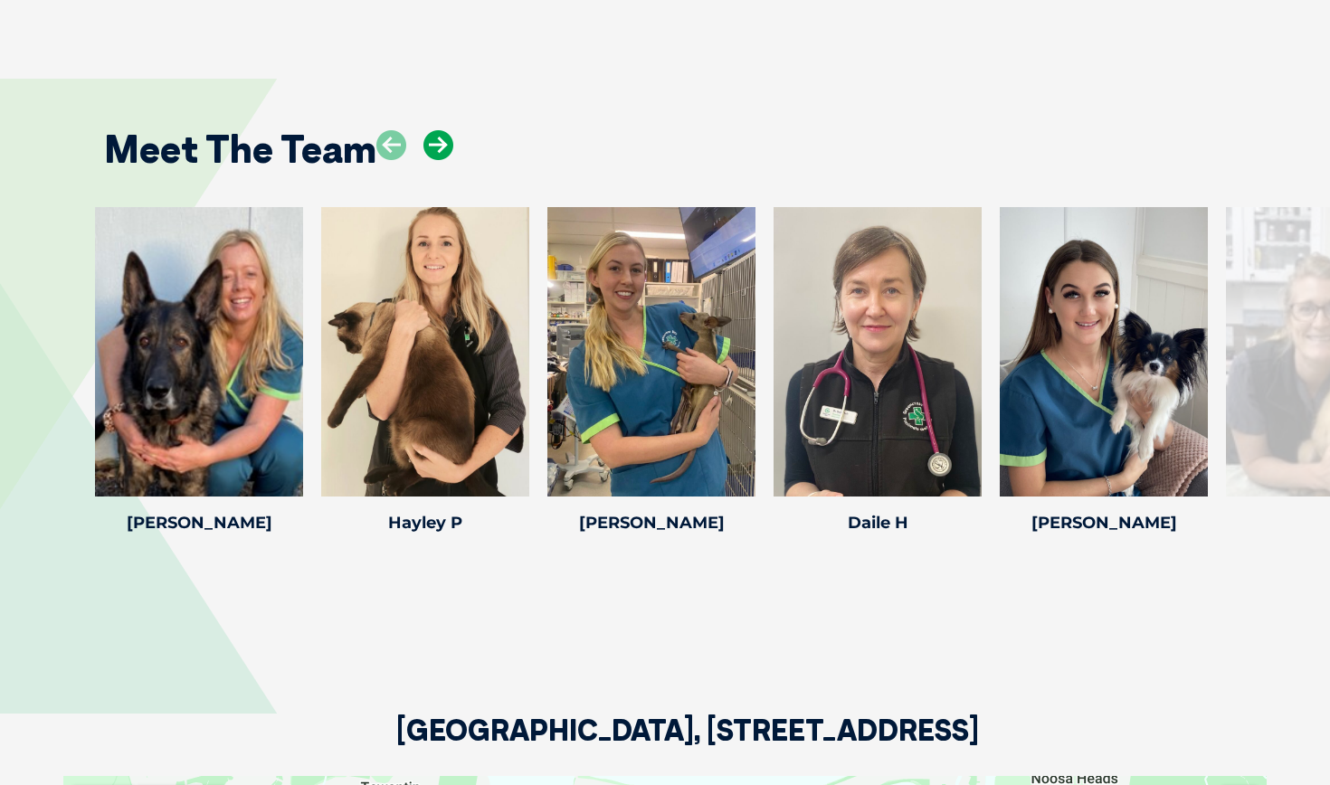
click at [441, 131] on icon at bounding box center [438, 145] width 30 height 30
